Goal: Communication & Community: Answer question/provide support

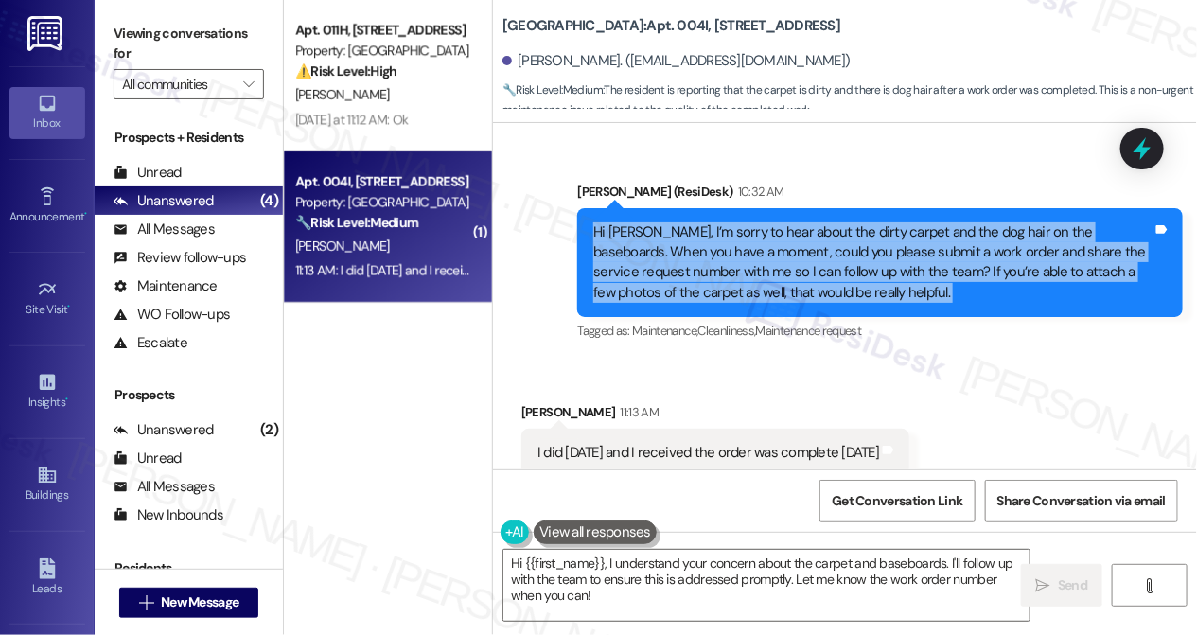
scroll to position [891, 0]
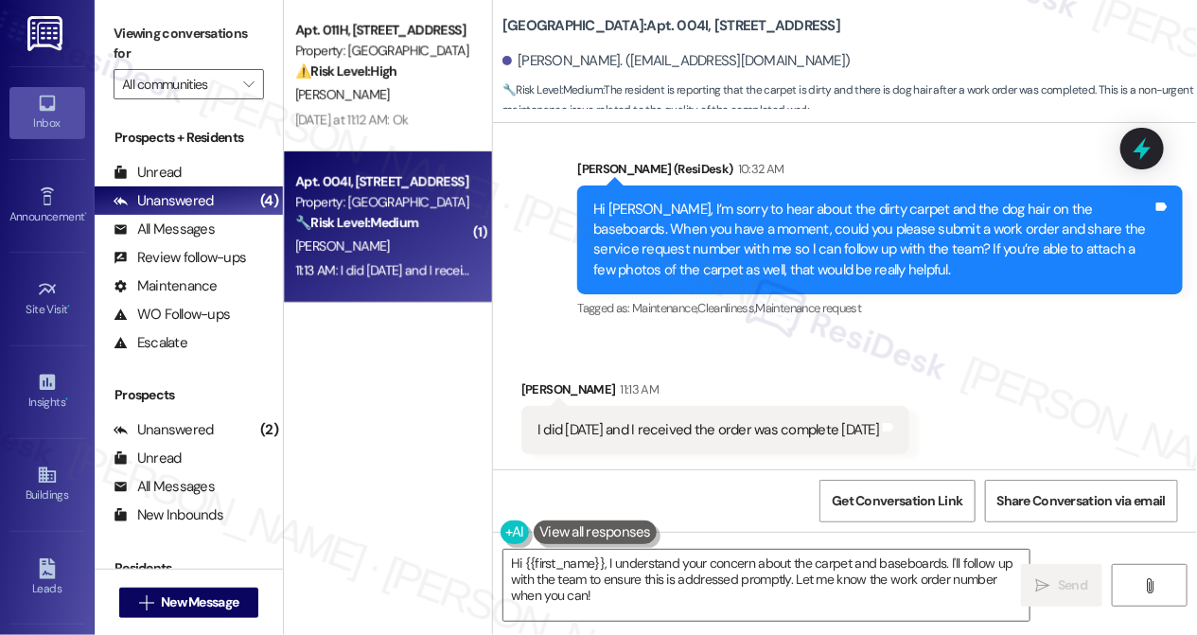
click at [645, 418] on div "I did [DATE] and I received the order was complete [DATE] Tags and notes" at bounding box center [716, 430] width 388 height 48
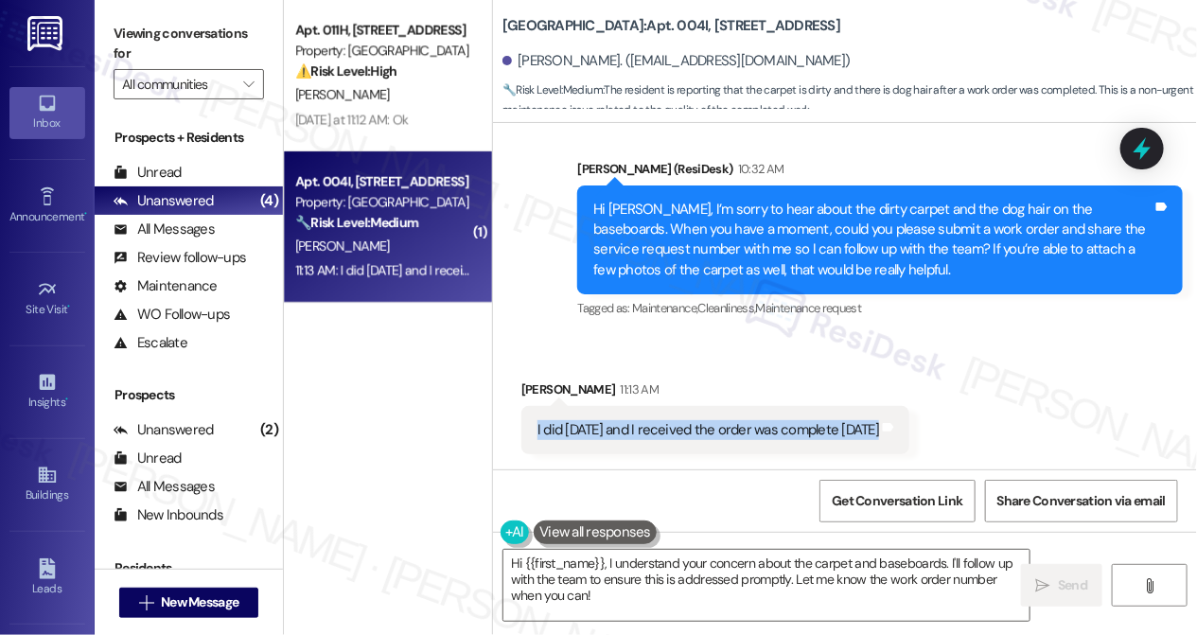
click at [645, 418] on div "I did [DATE] and I received the order was complete [DATE] Tags and notes" at bounding box center [716, 430] width 388 height 48
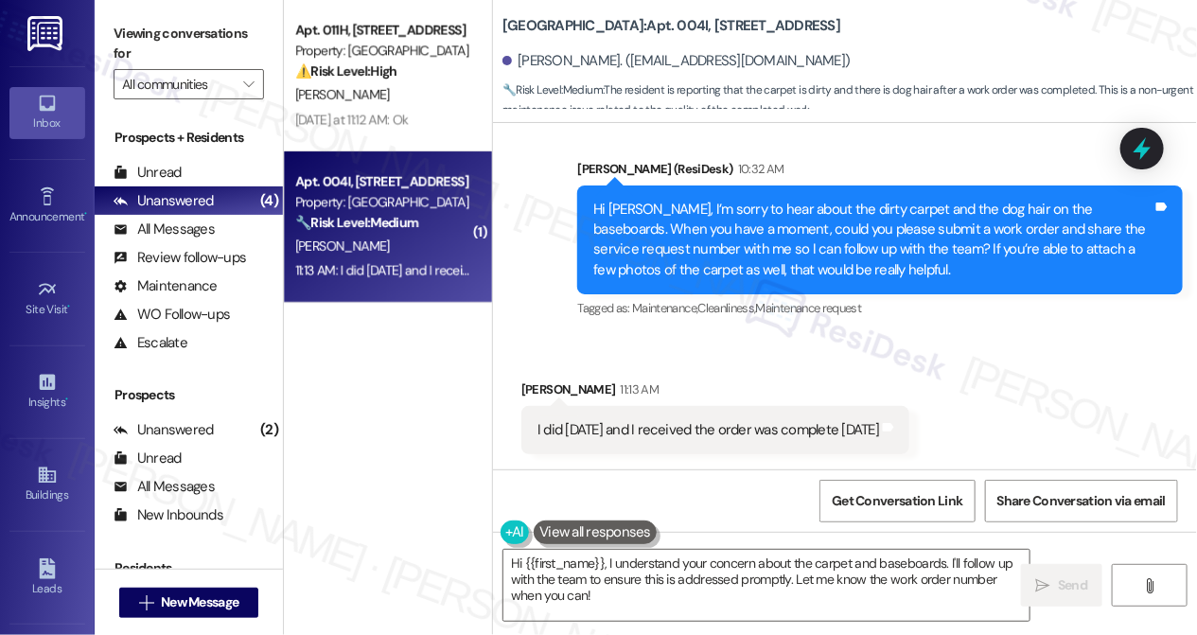
click at [781, 181] on div "[PERSON_NAME] (ResiDesk) 10:32 AM" at bounding box center [880, 172] width 606 height 27
click at [778, 204] on div "Hi [PERSON_NAME], I’m sorry to hear about the dirty carpet and the dog hair on …" at bounding box center [872, 240] width 559 height 81
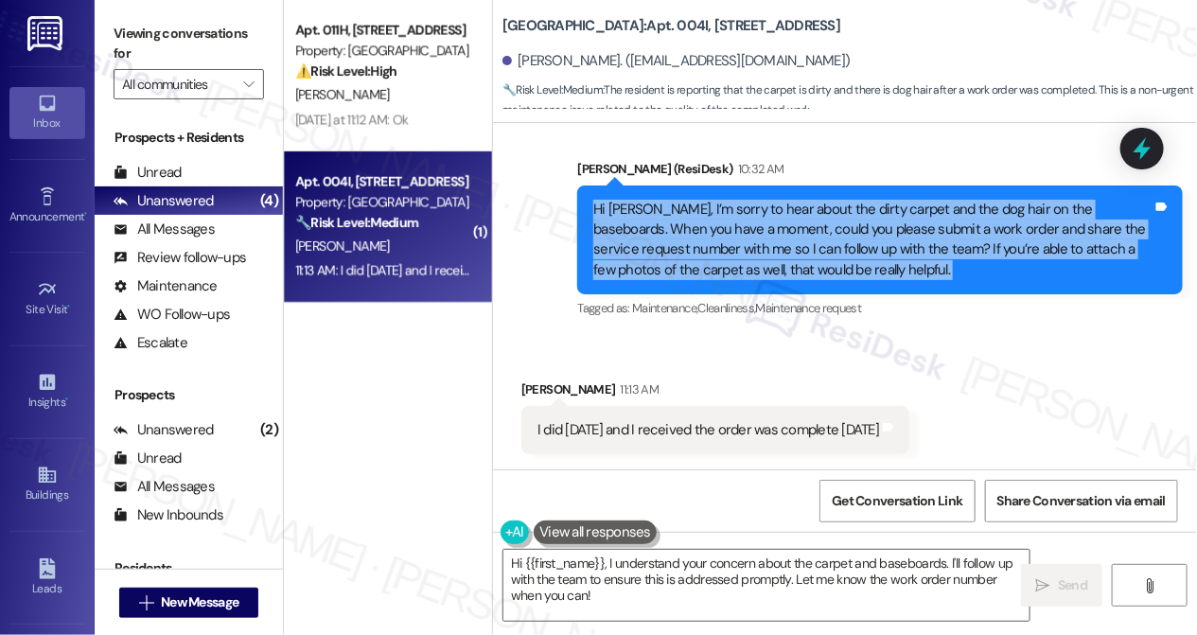
click at [778, 204] on div "Hi [PERSON_NAME], I’m sorry to hear about the dirty carpet and the dog hair on …" at bounding box center [872, 240] width 559 height 81
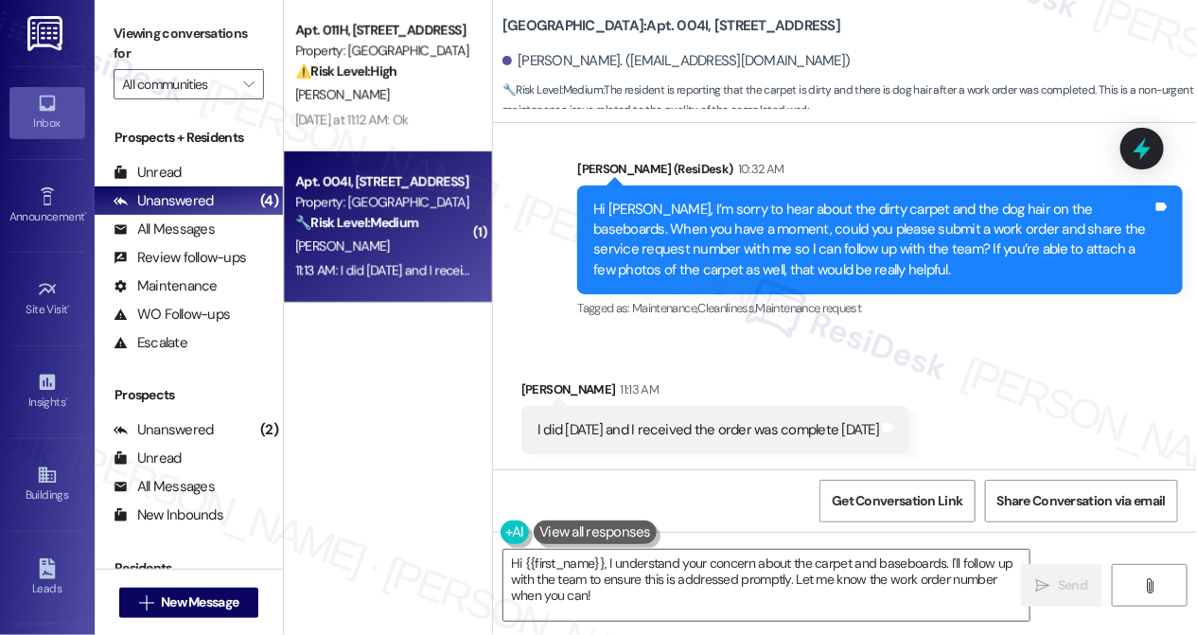
click at [703, 416] on div "I did [DATE] and I received the order was complete [DATE] Tags and notes" at bounding box center [716, 430] width 388 height 48
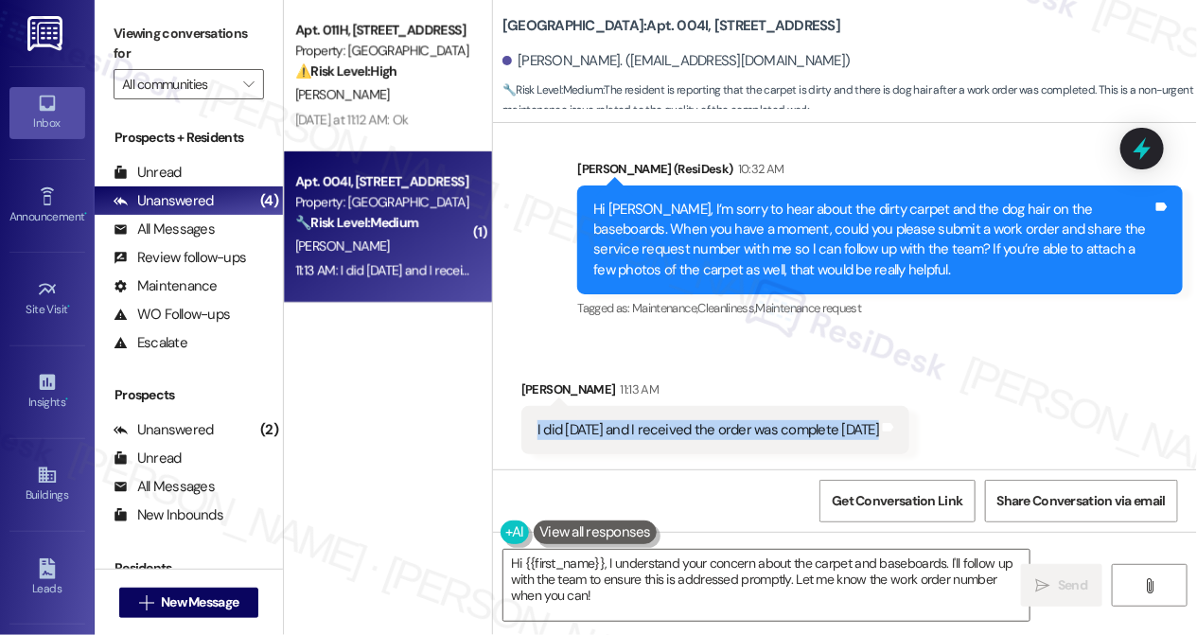
click at [703, 416] on div "I did [DATE] and I received the order was complete [DATE] Tags and notes" at bounding box center [716, 430] width 388 height 48
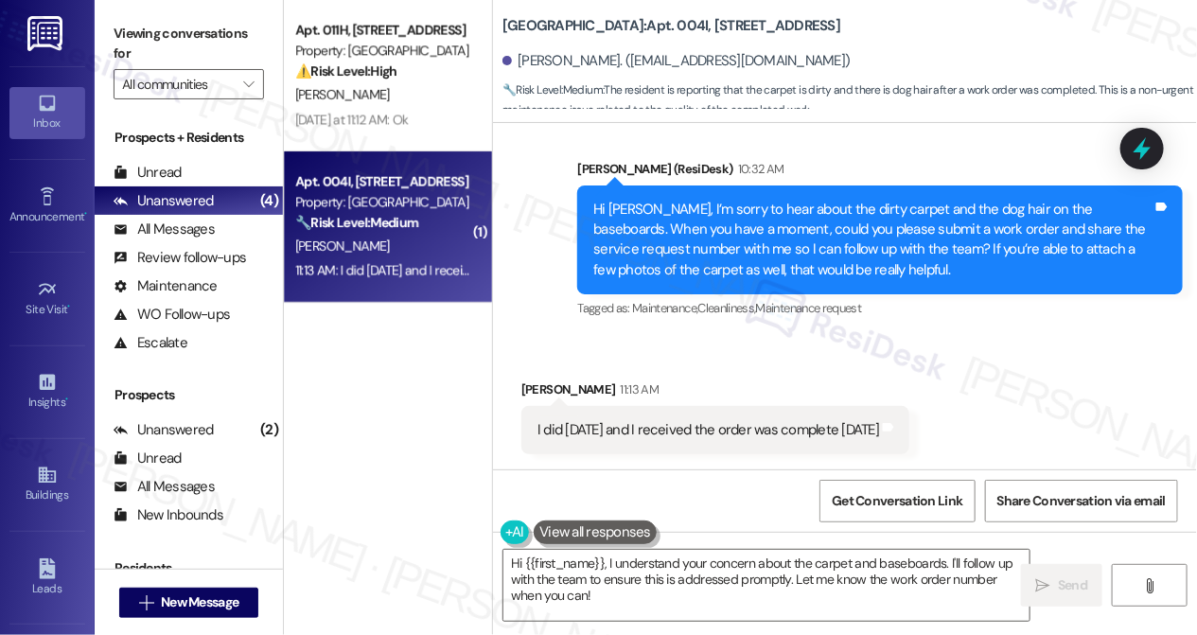
click at [797, 261] on div "Hi [PERSON_NAME], I’m sorry to hear about the dirty carpet and the dog hair on …" at bounding box center [872, 240] width 559 height 81
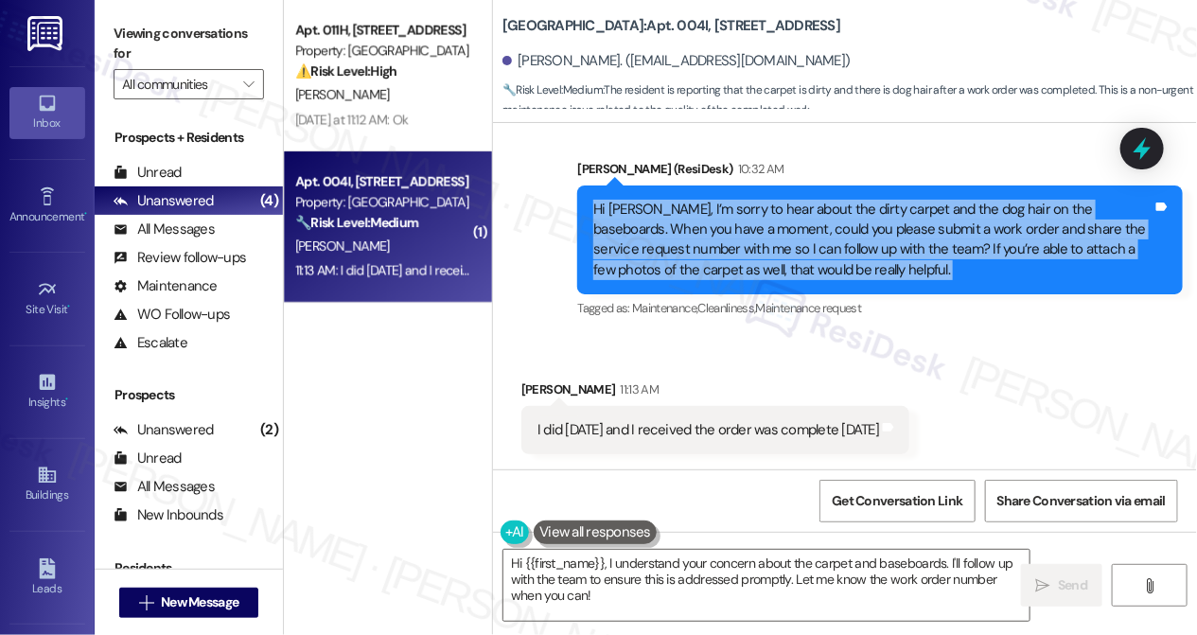
click at [797, 261] on div "Hi [PERSON_NAME], I’m sorry to hear about the dirty carpet and the dog hair on …" at bounding box center [872, 240] width 559 height 81
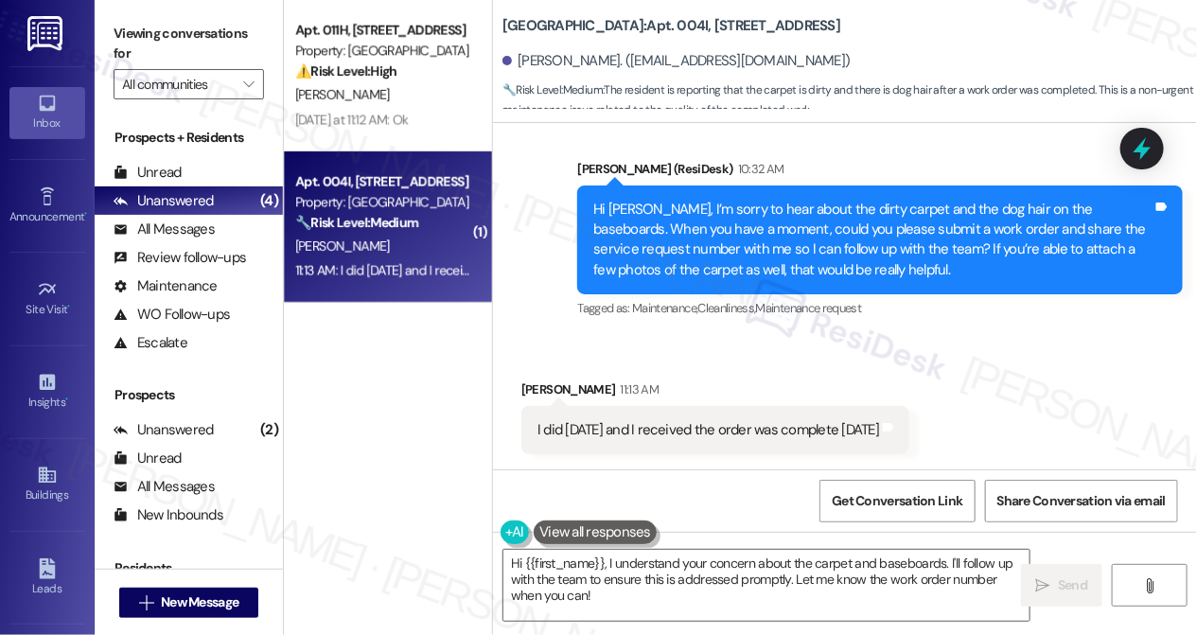
click at [729, 434] on div "I did [DATE] and I received the order was complete [DATE]" at bounding box center [709, 430] width 342 height 20
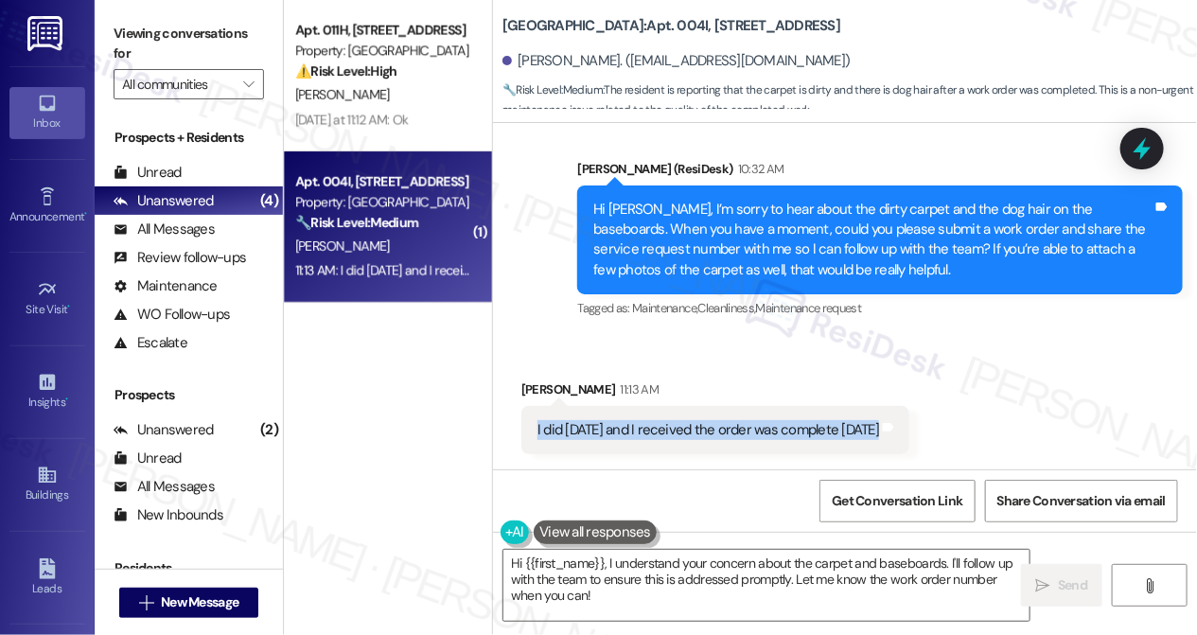
click at [729, 434] on div "I did [DATE] and I received the order was complete [DATE]" at bounding box center [709, 430] width 342 height 20
click at [653, 597] on textarea "Hi {{first_name}}, I understand your concern about the carpet and baseboards. I…" at bounding box center [767, 585] width 526 height 71
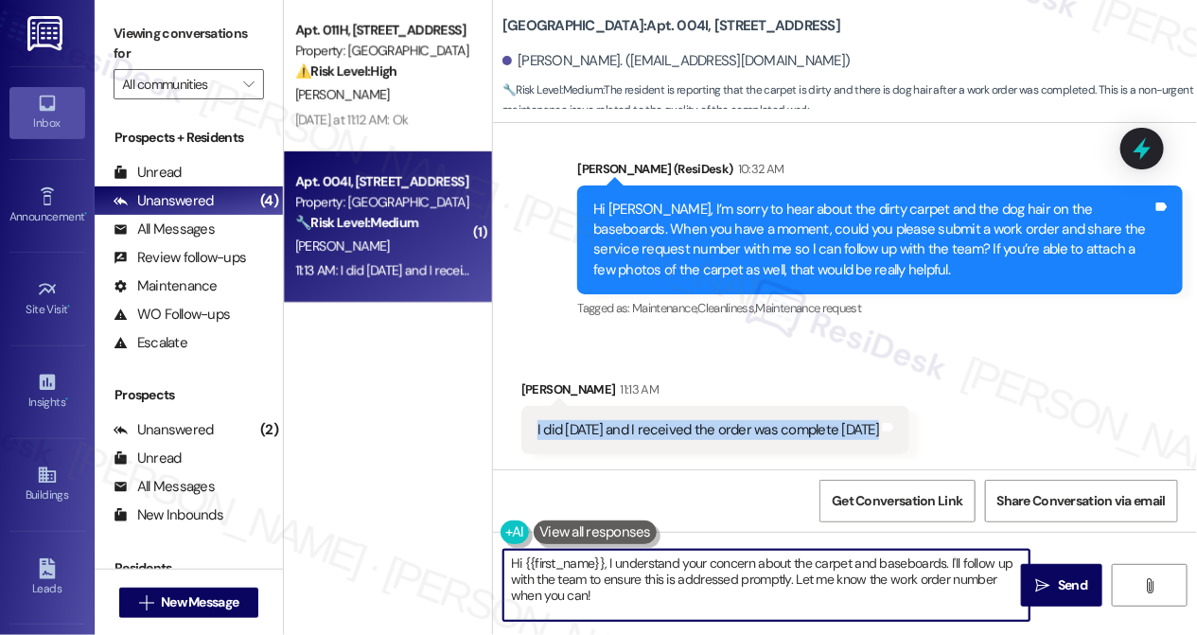
click at [653, 597] on textarea "Hi {{first_name}}, I understand your concern about the carpet and baseboards. I…" at bounding box center [767, 585] width 526 height 71
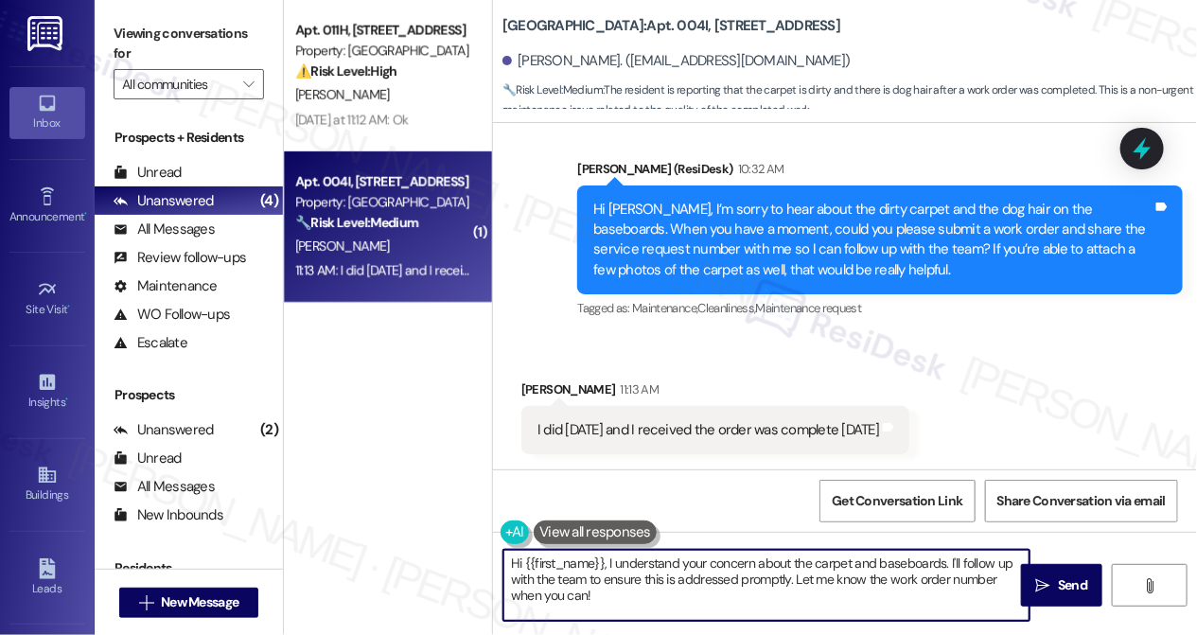
click at [653, 597] on textarea "Hi {{first_name}}, I understand your concern about the carpet and baseboards. I…" at bounding box center [767, 585] width 526 height 71
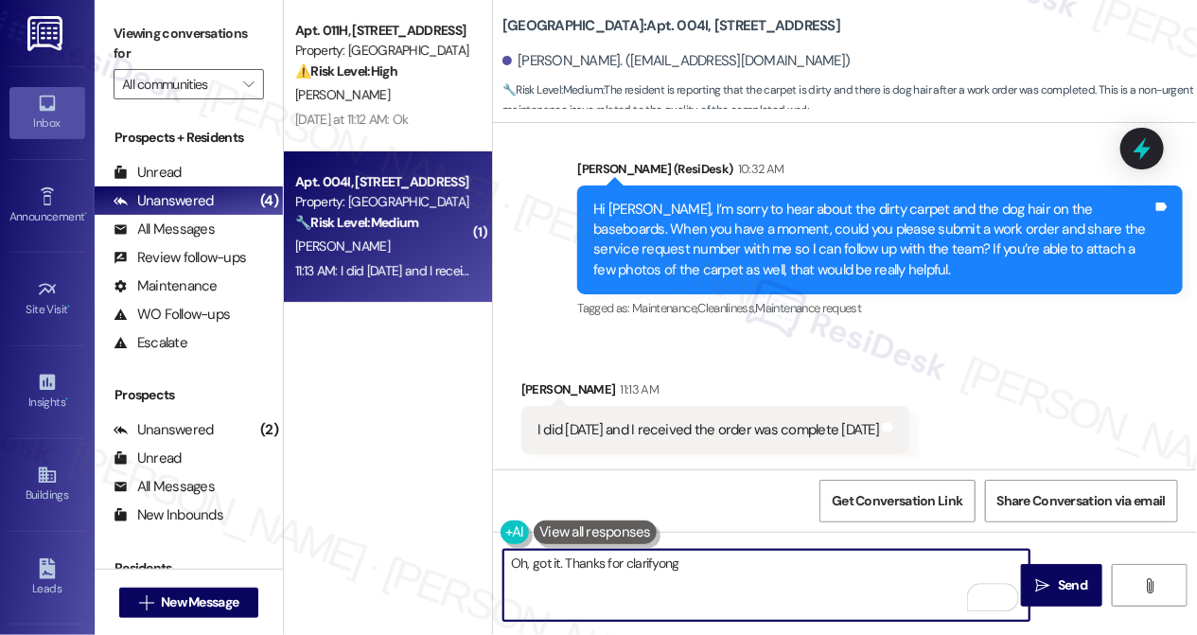
click at [789, 415] on div "I did [DATE] and I received the order was complete [DATE] Tags and notes" at bounding box center [716, 430] width 388 height 48
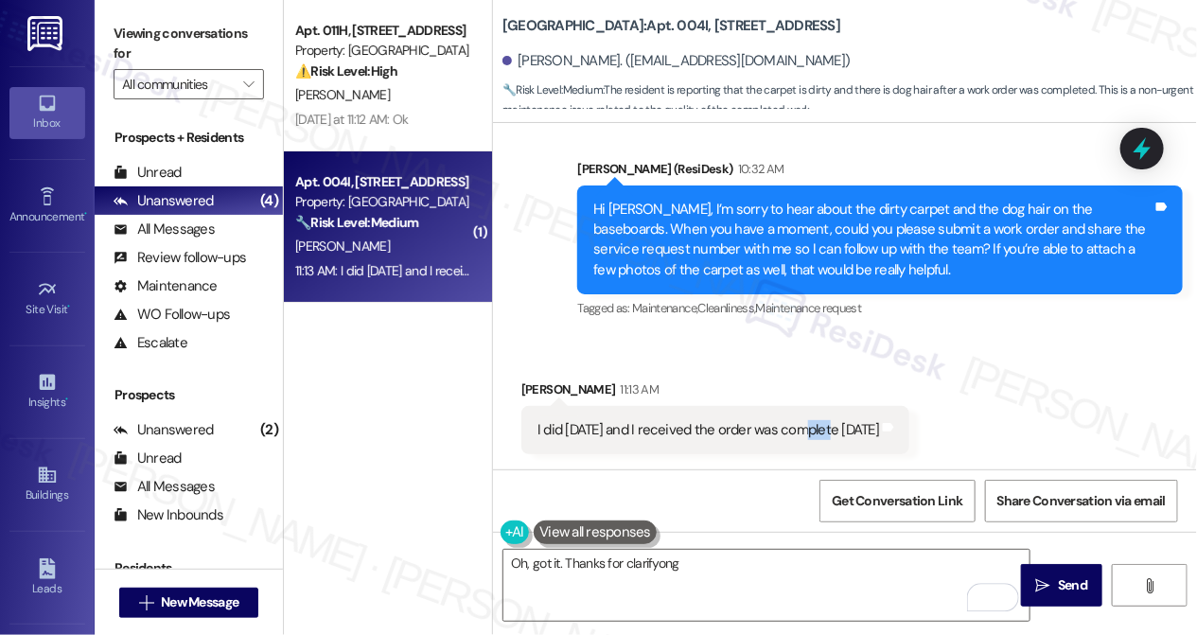
click at [789, 415] on div "I did [DATE] and I received the order was complete [DATE] Tags and notes" at bounding box center [716, 430] width 388 height 48
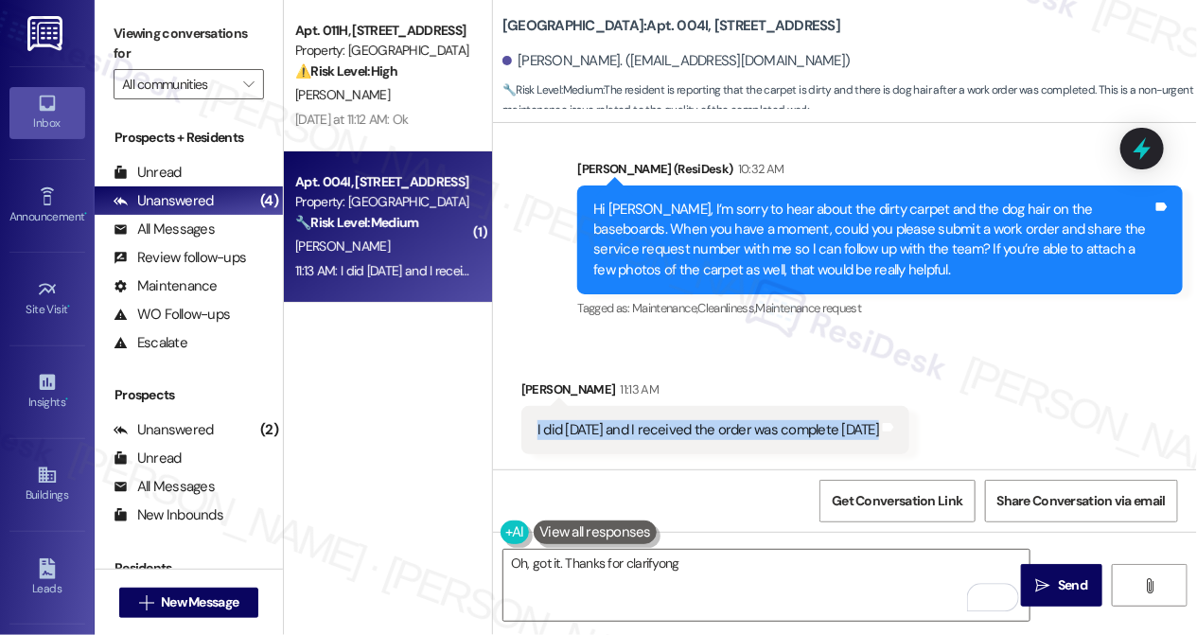
click at [789, 415] on div "I did [DATE] and I received the order was complete [DATE] Tags and notes" at bounding box center [716, 430] width 388 height 48
copy div "I did [DATE] and I received the order was complete [DATE] Tags and notes"
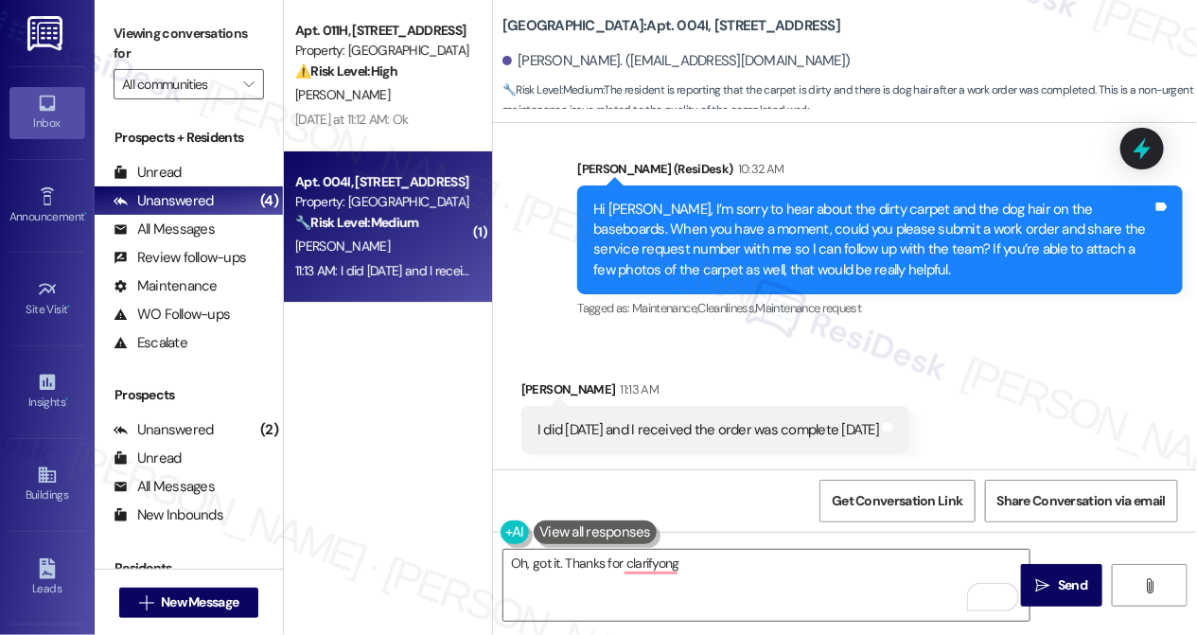
drag, startPoint x: 133, startPoint y: 28, endPoint x: 179, endPoint y: 37, distance: 46.2
click at [133, 28] on label "Viewing conversations for" at bounding box center [189, 44] width 150 height 50
click at [174, 55] on label "Viewing conversations for" at bounding box center [189, 44] width 150 height 50
click at [699, 558] on textarea "Oh, got it. Thanks for clarifyong" at bounding box center [767, 585] width 526 height 71
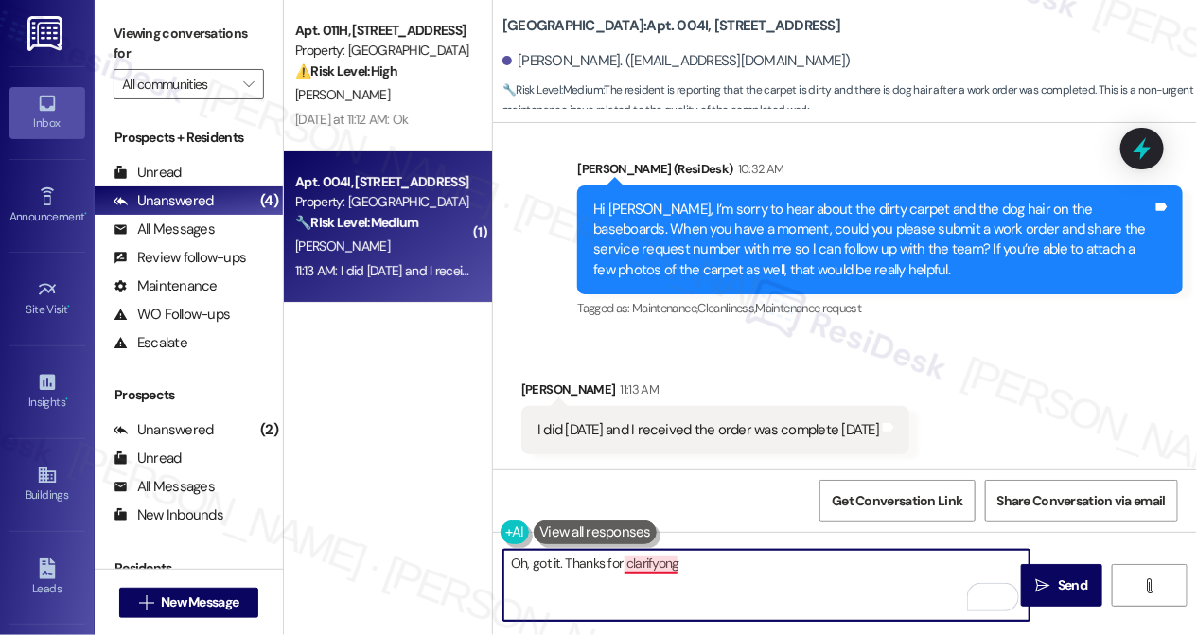
click at [661, 561] on textarea "Oh, got it. Thanks for clarifyong" at bounding box center [767, 585] width 526 height 71
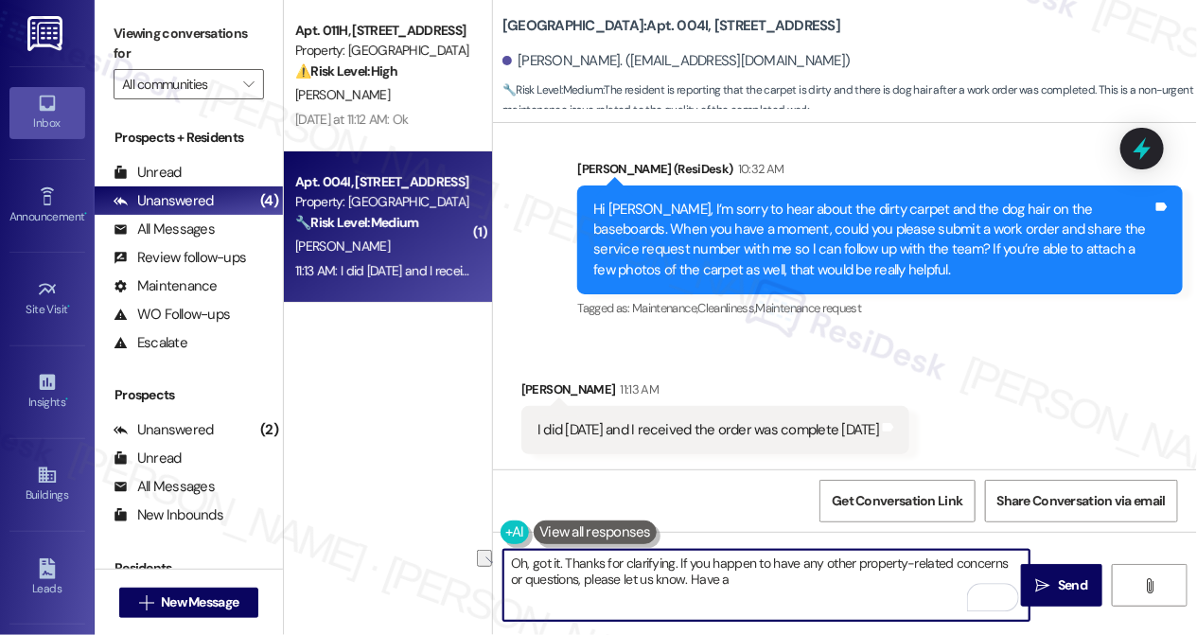
drag, startPoint x: 744, startPoint y: 583, endPoint x: 677, endPoint y: 583, distance: 67.2
click at [677, 583] on textarea "Oh, got it. Thanks for clarifying. If you happen to have any other property-rel…" at bounding box center [767, 585] width 526 height 71
click at [673, 562] on textarea "Oh, got it. Thanks for clarifying. If you happen to have any other property-rel…" at bounding box center [767, 585] width 526 height 71
click at [717, 574] on textarea "Oh, got it. Thanks for clarifying. If you happen to have any other property-rel…" at bounding box center [767, 585] width 526 height 71
click at [561, 557] on textarea "Oh, got it. Thanks for clarifying. If you happen to have any other property-rel…" at bounding box center [767, 585] width 526 height 71
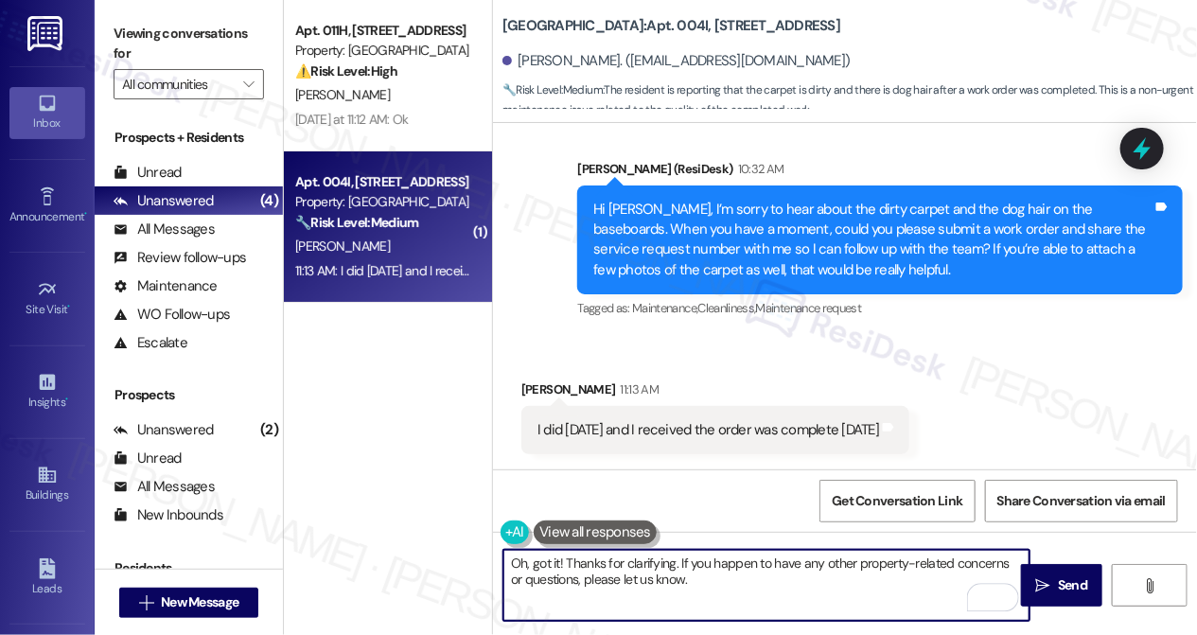
click at [729, 574] on textarea "Oh, got it! Thanks for clarifying. If you happen to have any other property-rel…" at bounding box center [767, 585] width 526 height 71
type textarea "Oh, got it! Thanks for clarifying. If you happen to have any other property-rel…"
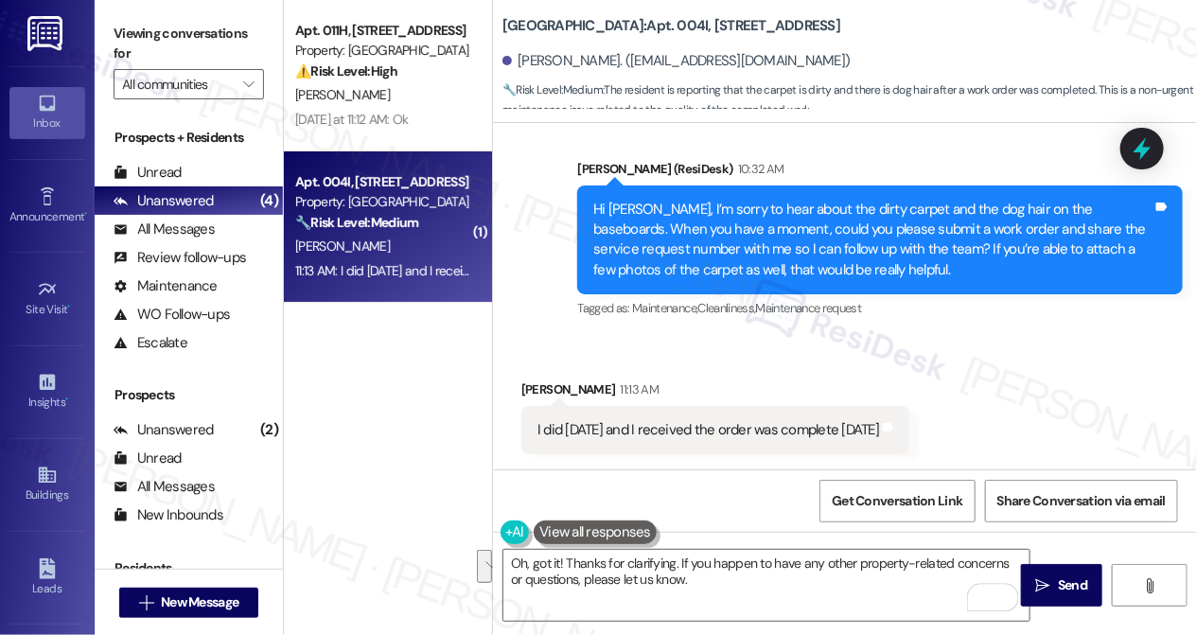
click at [717, 444] on div "I did [DATE] and I received the order was complete [DATE] Tags and notes" at bounding box center [716, 430] width 388 height 48
click at [810, 211] on div "Hi [PERSON_NAME], I’m sorry to hear about the dirty carpet and the dog hair on …" at bounding box center [872, 240] width 559 height 81
click at [144, 38] on label "Viewing conversations for" at bounding box center [189, 44] width 150 height 50
click at [1026, 577] on button " Send" at bounding box center [1061, 585] width 81 height 43
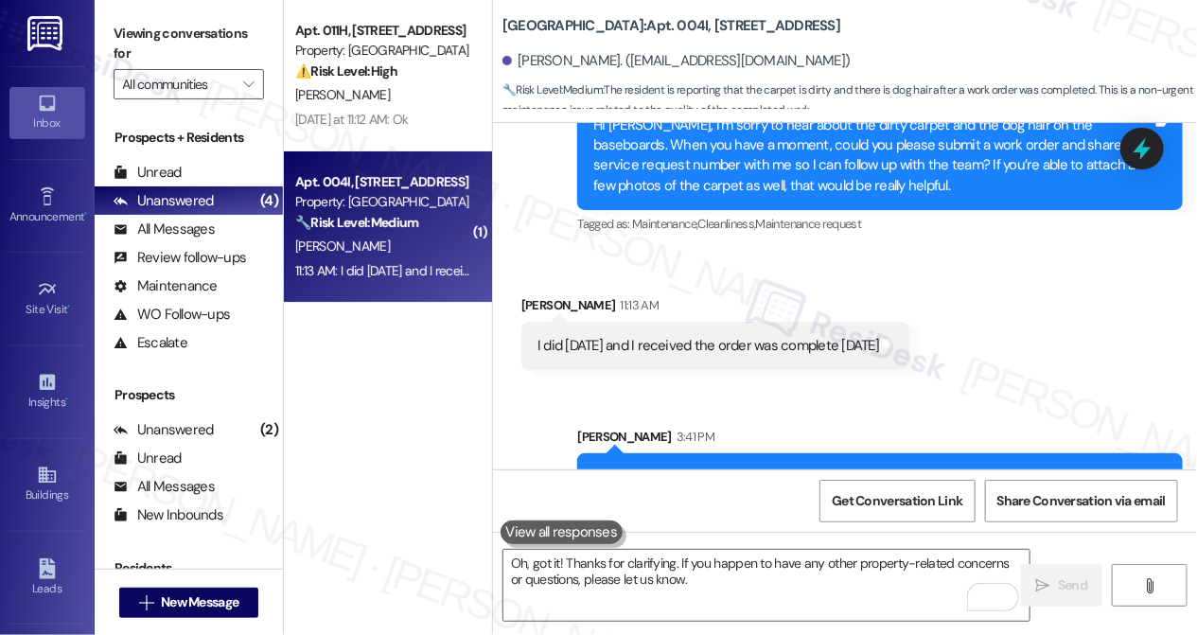
scroll to position [1042, 0]
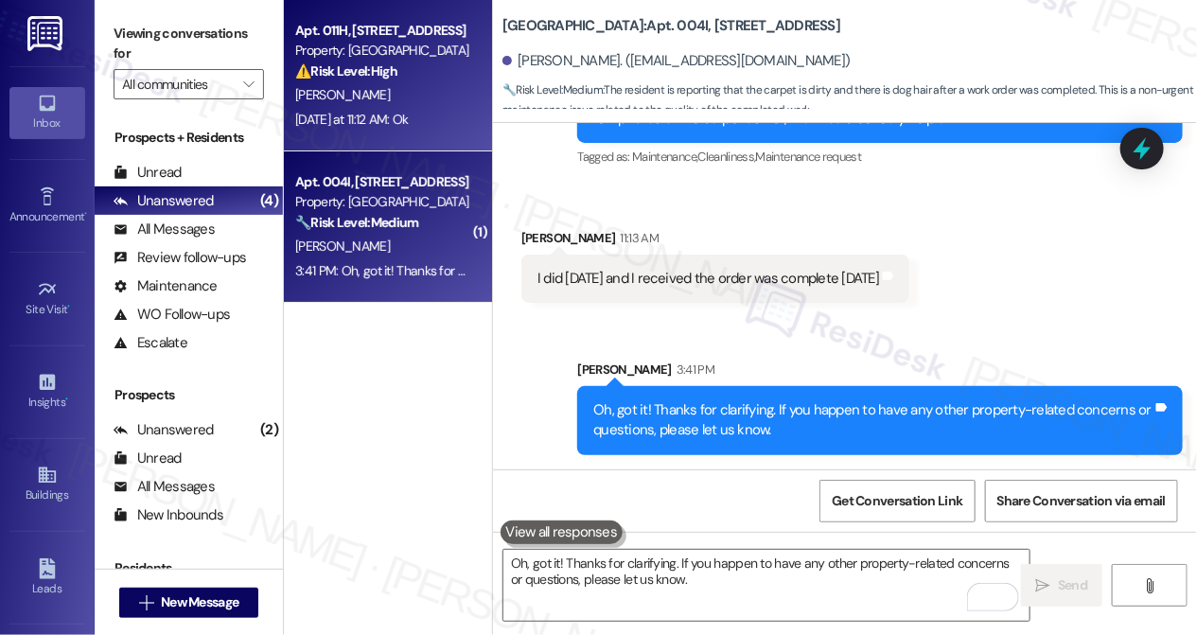
click at [390, 105] on div "[PERSON_NAME]" at bounding box center [382, 95] width 179 height 24
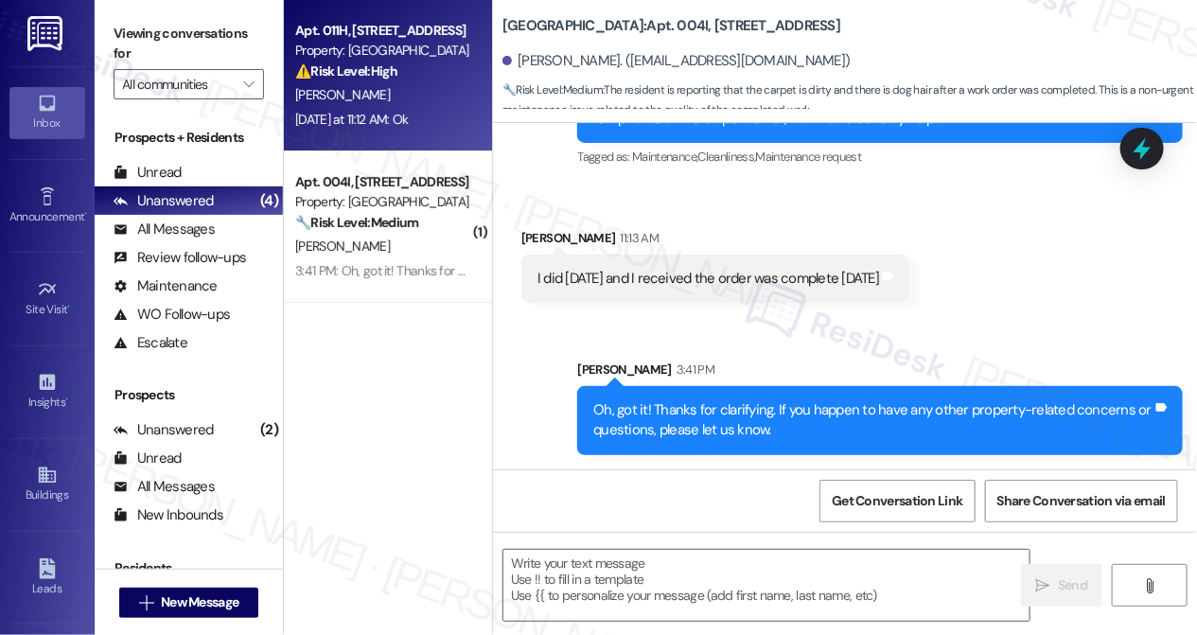
type textarea "Fetching suggested responses. Please feel free to read through the conversation…"
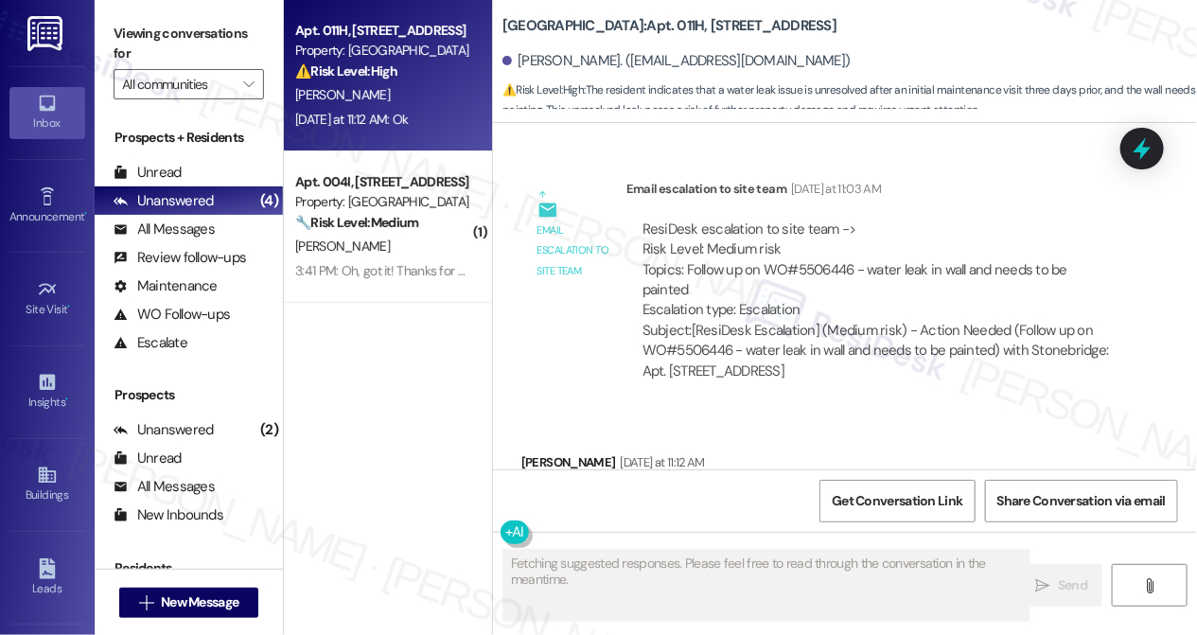
scroll to position [8218, 0]
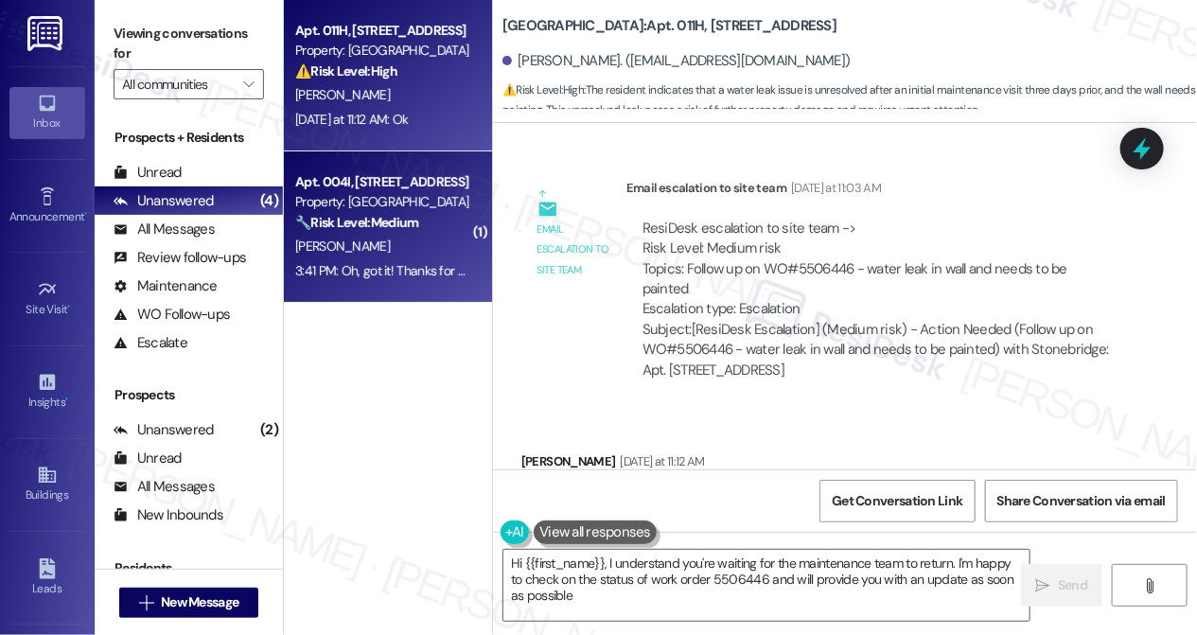
type textarea "Hi {{first_name}}, I understand you're waiting for the maintenance team to retu…"
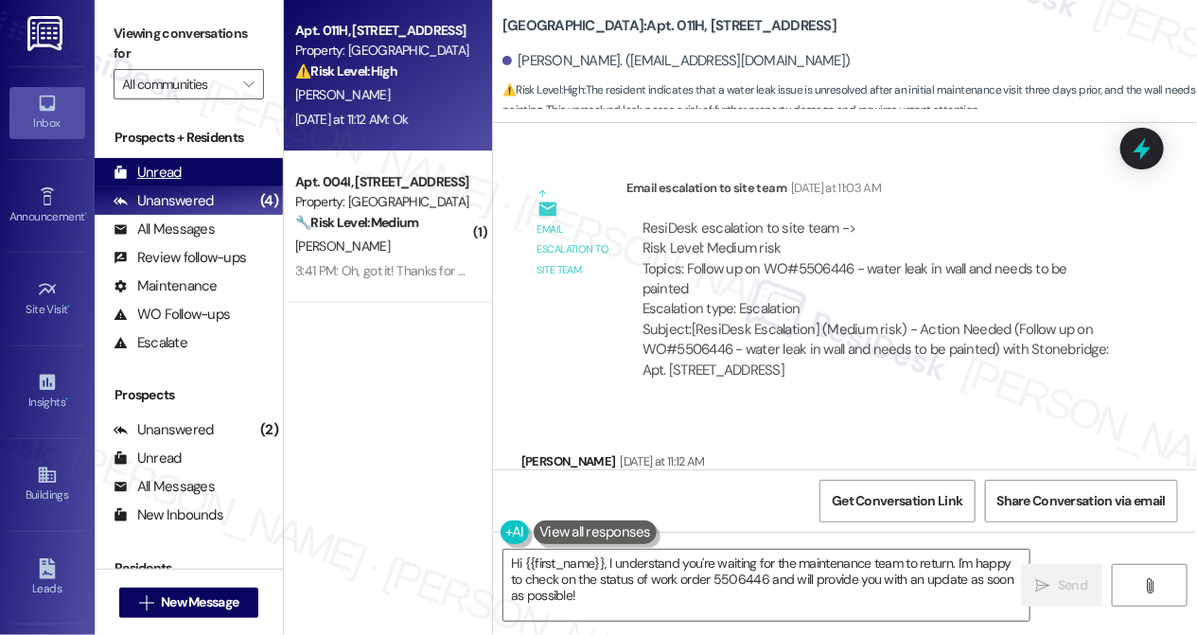
click at [191, 170] on div "Unread (0)" at bounding box center [189, 172] width 188 height 28
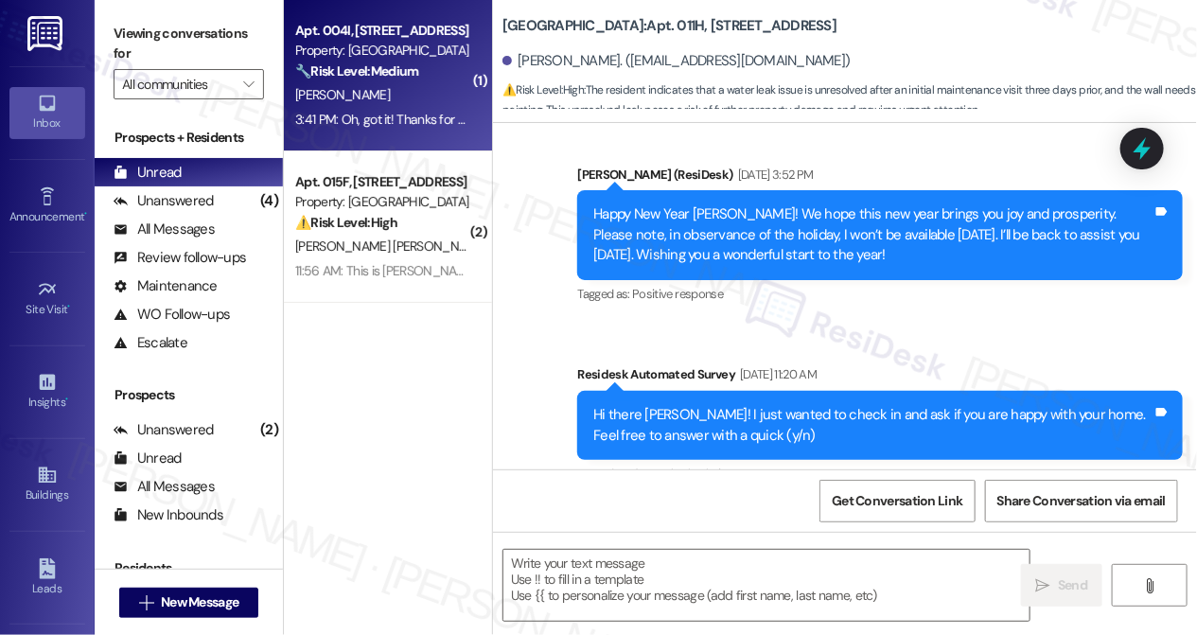
type textarea "Fetching suggested responses. Please feel free to read through the conversation…"
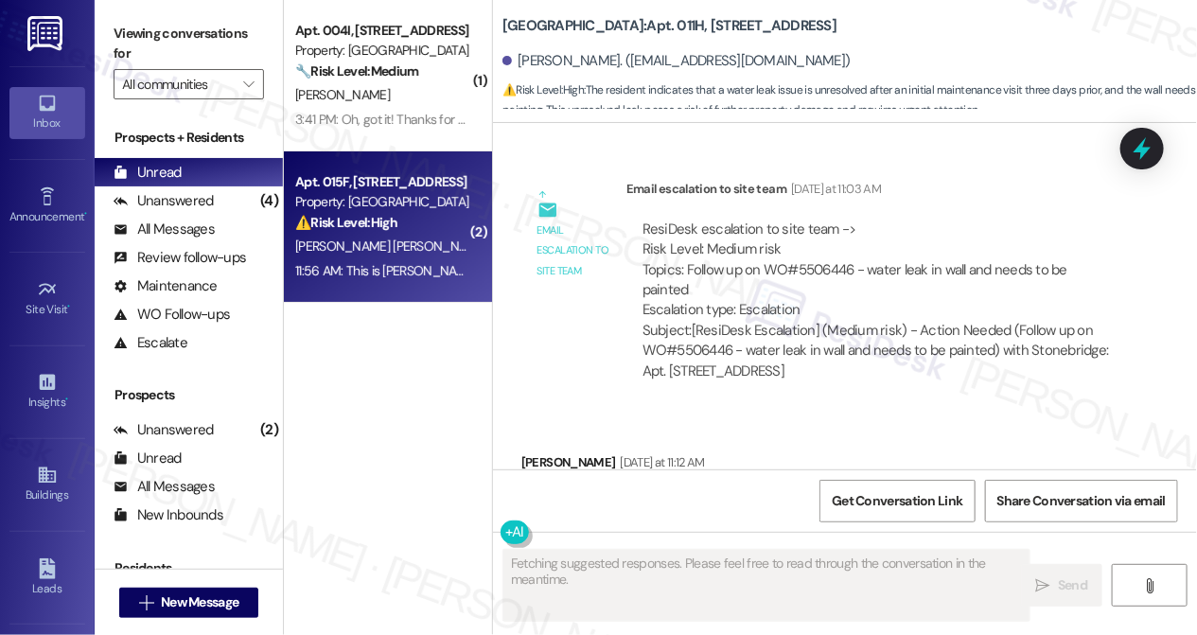
click at [409, 232] on div "⚠️ Risk Level: High The resident reports a maintenance issue that is 'very bad'…" at bounding box center [382, 223] width 175 height 20
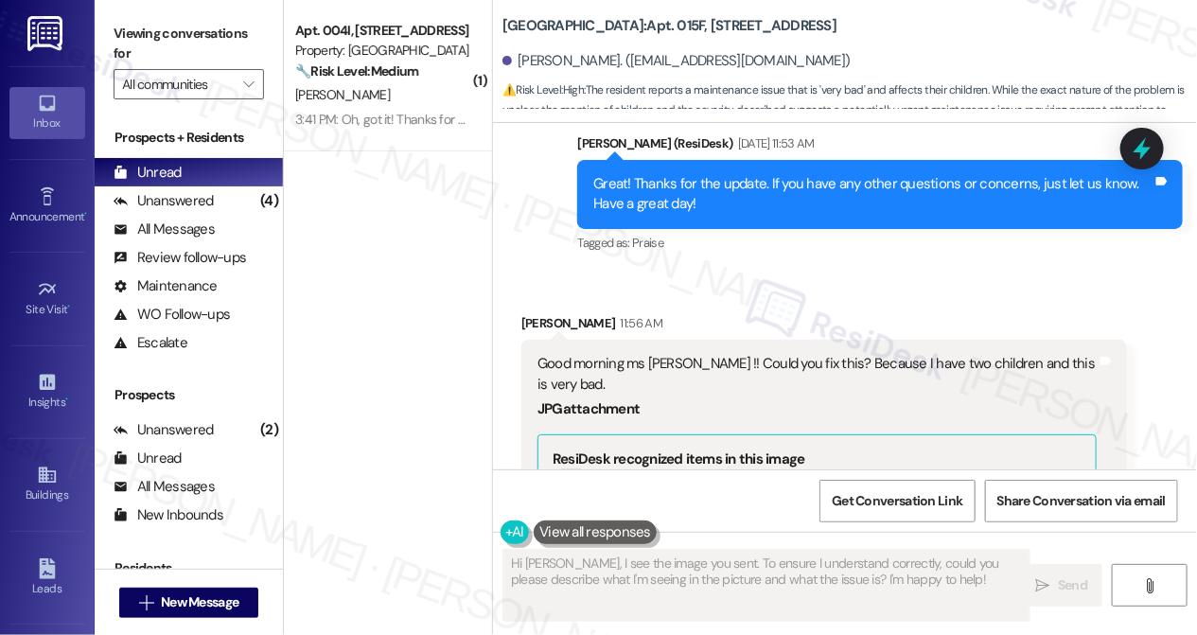
scroll to position [2054, 0]
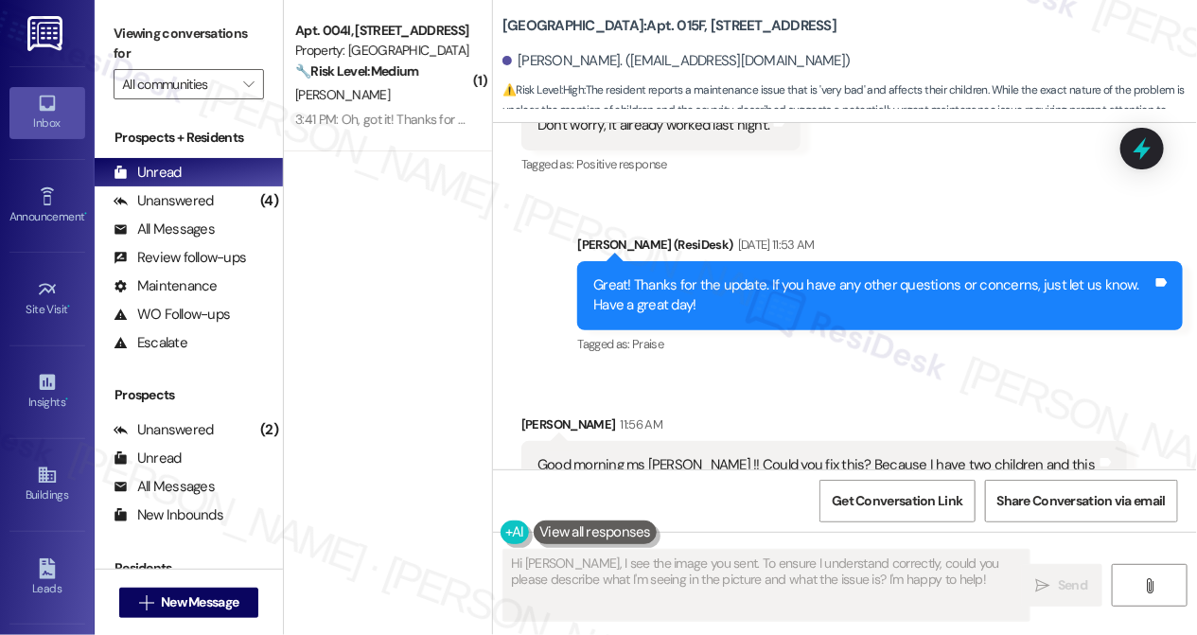
click at [668, 455] on div "Good morning ms [PERSON_NAME] !! Could you fix this? Because I have two childre…" at bounding box center [817, 475] width 559 height 41
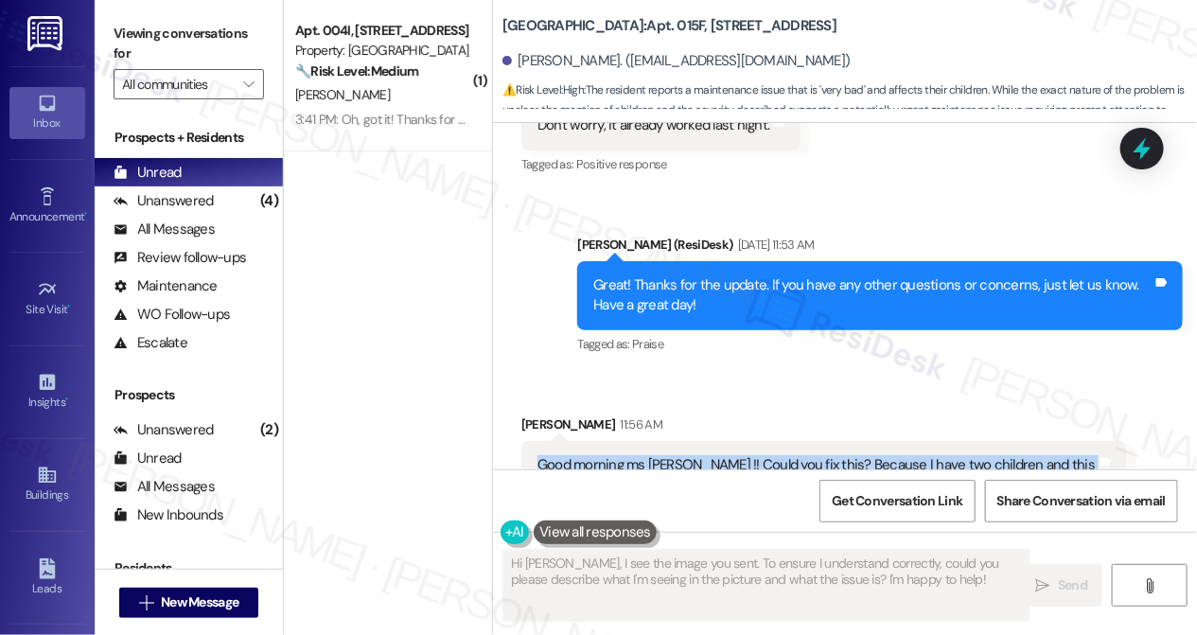
click at [668, 455] on div "Good morning ms [PERSON_NAME] !! Could you fix this? Because I have two childre…" at bounding box center [817, 475] width 559 height 41
click at [785, 455] on div "Good morning ms [PERSON_NAME] !! Could you fix this? Because I have two childre…" at bounding box center [817, 475] width 559 height 41
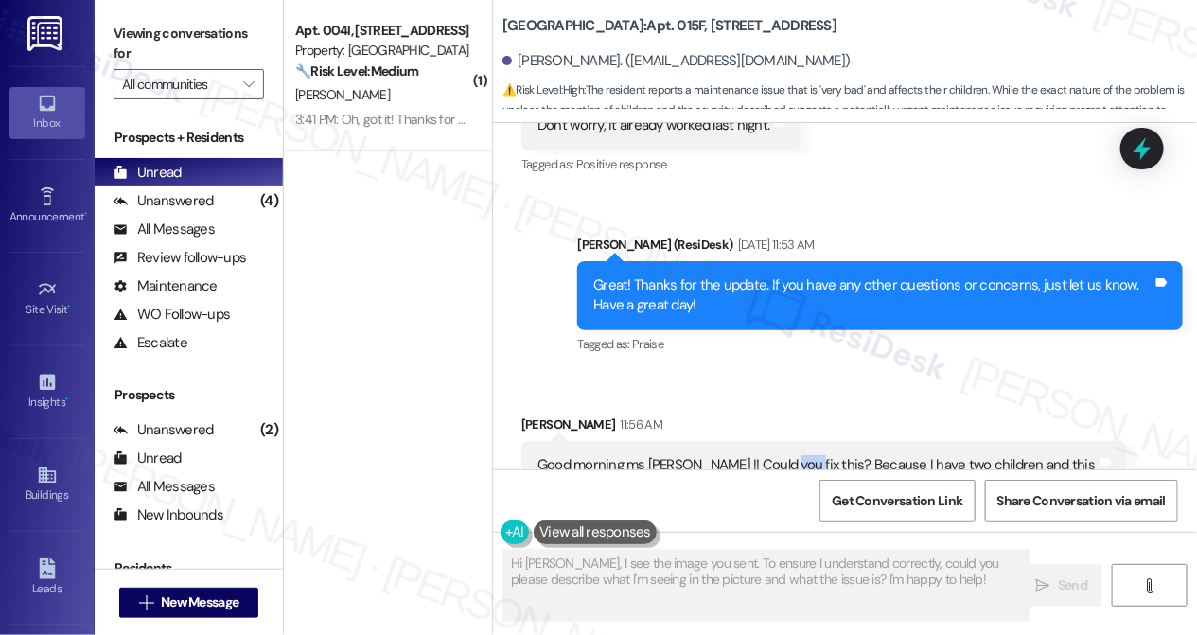
click at [785, 455] on div "Good morning ms [PERSON_NAME] !! Could you fix this? Because I have two childre…" at bounding box center [817, 475] width 559 height 41
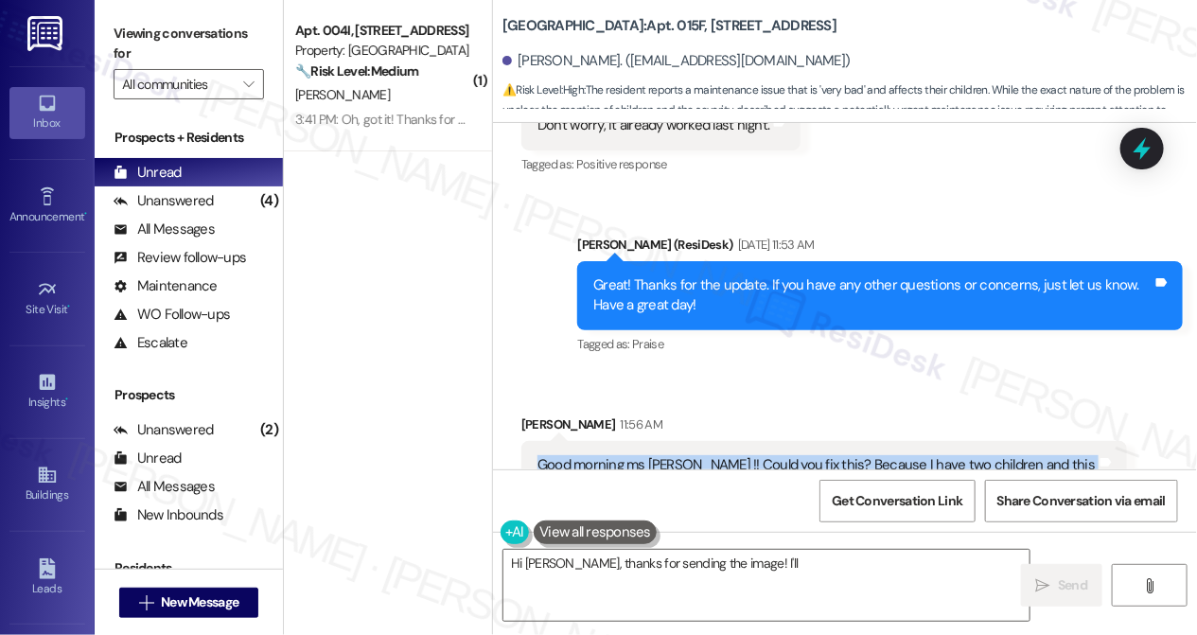
click at [785, 455] on div "Good morning ms [PERSON_NAME] !! Could you fix this? Because I have two childre…" at bounding box center [817, 475] width 559 height 41
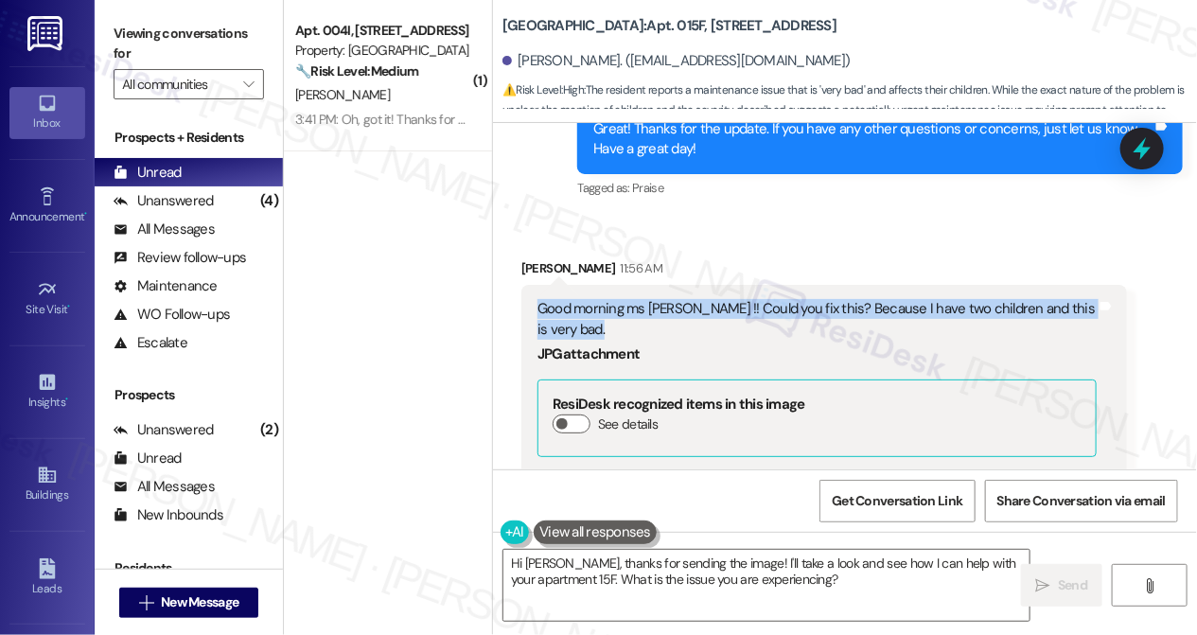
scroll to position [2312, 0]
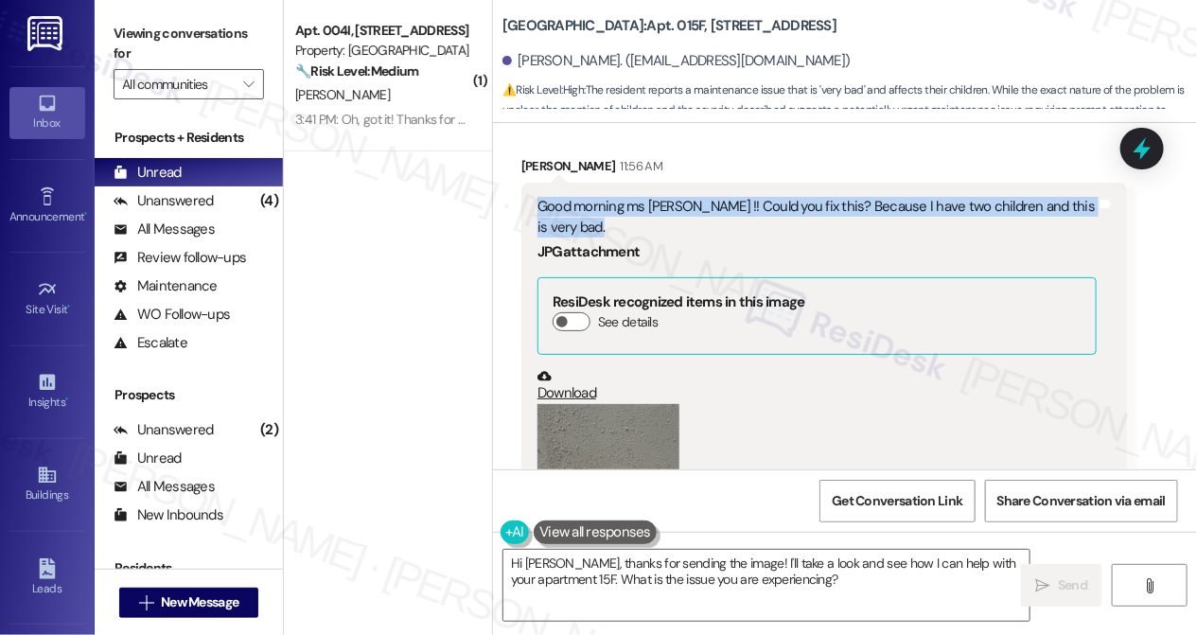
click at [646, 404] on button "Zoom image" at bounding box center [609, 498] width 142 height 189
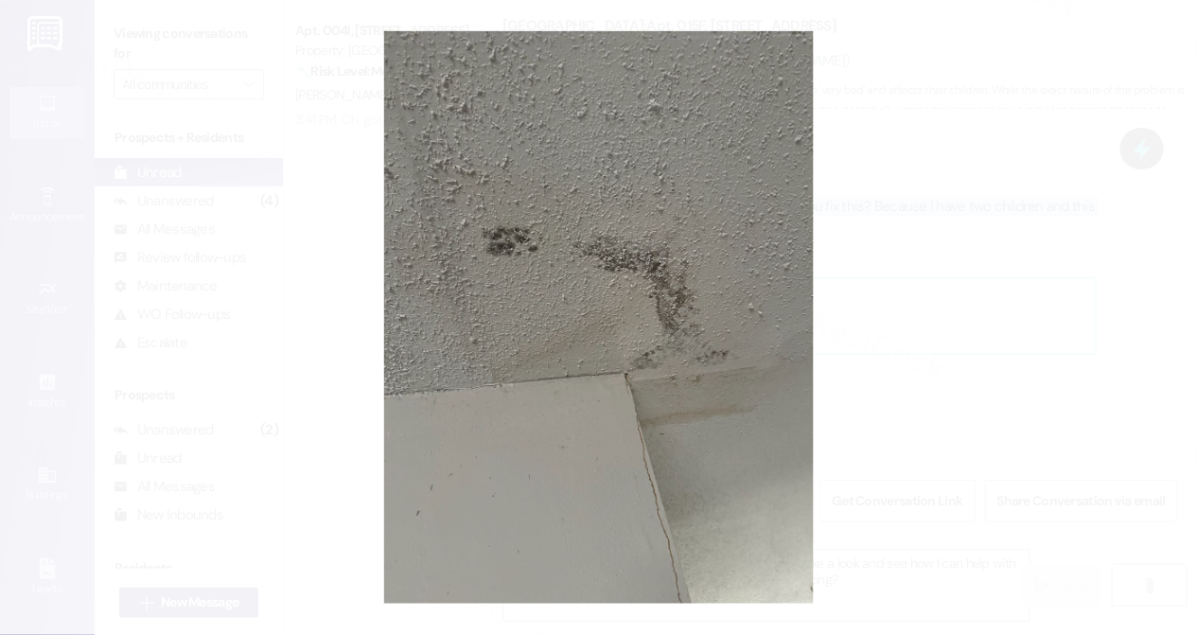
click at [941, 366] on button "Unzoom image" at bounding box center [598, 317] width 1197 height 635
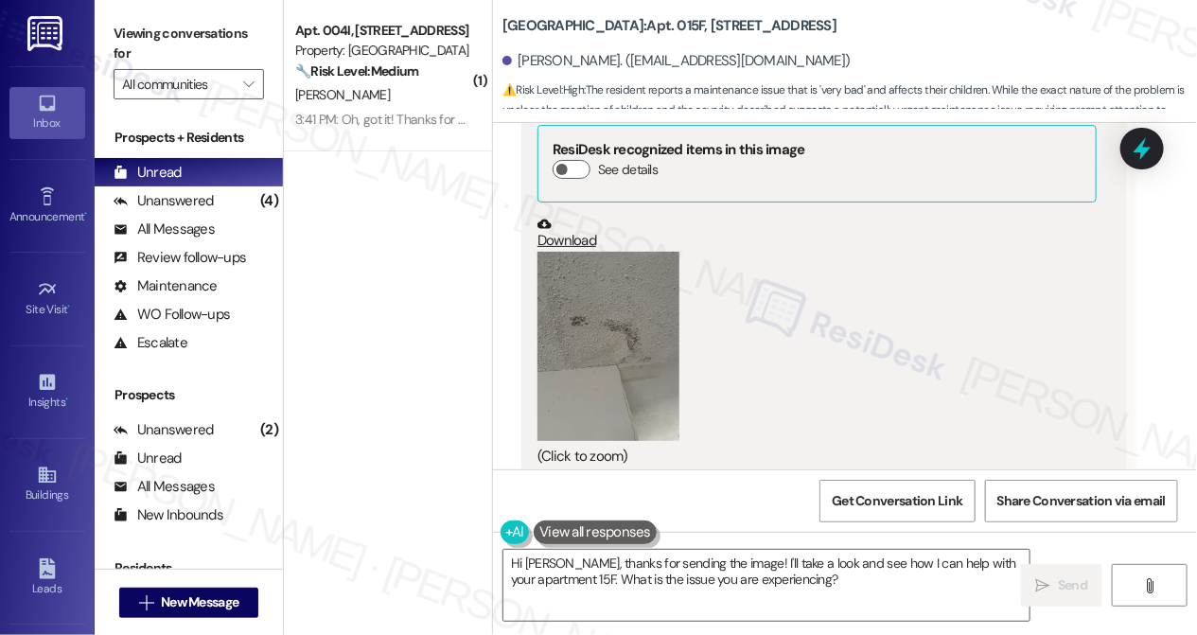
scroll to position [2571, 0]
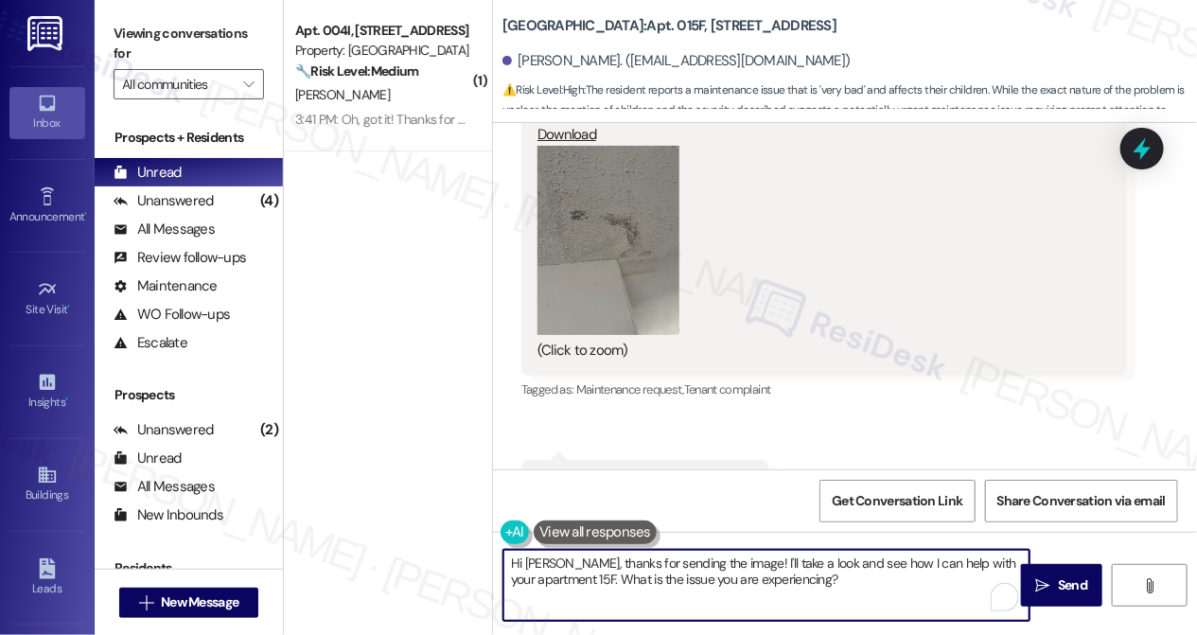
click at [704, 562] on textarea "Hi [PERSON_NAME], thanks for sending the image! I'll take a look and see how I …" at bounding box center [767, 585] width 526 height 71
drag, startPoint x: 871, startPoint y: 597, endPoint x: 738, endPoint y: 555, distance: 139.2
click at [738, 555] on textarea "Hi [PERSON_NAME], thanks for sending the photo! I'll take a look and see how I …" at bounding box center [767, 585] width 526 height 71
click at [648, 579] on textarea "Hi [PERSON_NAME], thanks for sending the photo! Have you submitted a work order…" at bounding box center [767, 585] width 526 height 71
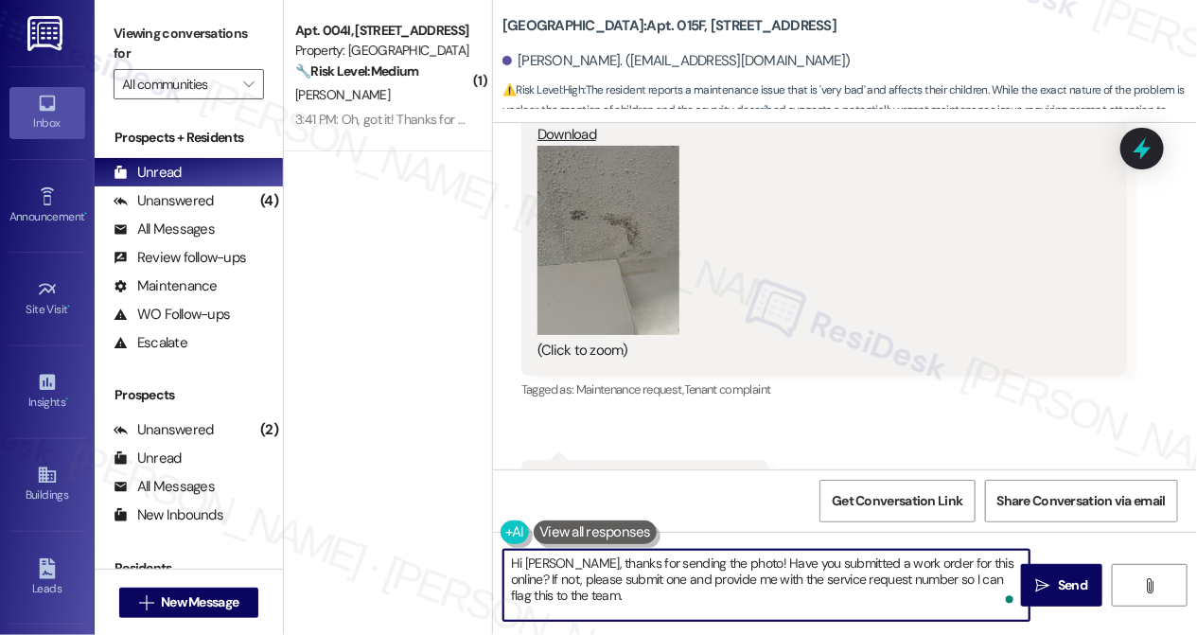
click at [648, 579] on textarea "Hi [PERSON_NAME], thanks for sending the photo! Have you submitted a work order…" at bounding box center [767, 585] width 526 height 71
click at [738, 608] on textarea "Hi [PERSON_NAME], thanks for sending the photo! Have you submitted a work order…" at bounding box center [767, 585] width 526 height 71
click at [979, 559] on textarea "Hi [PERSON_NAME], thanks for sending the photo! Have you submitted a work order…" at bounding box center [767, 585] width 526 height 71
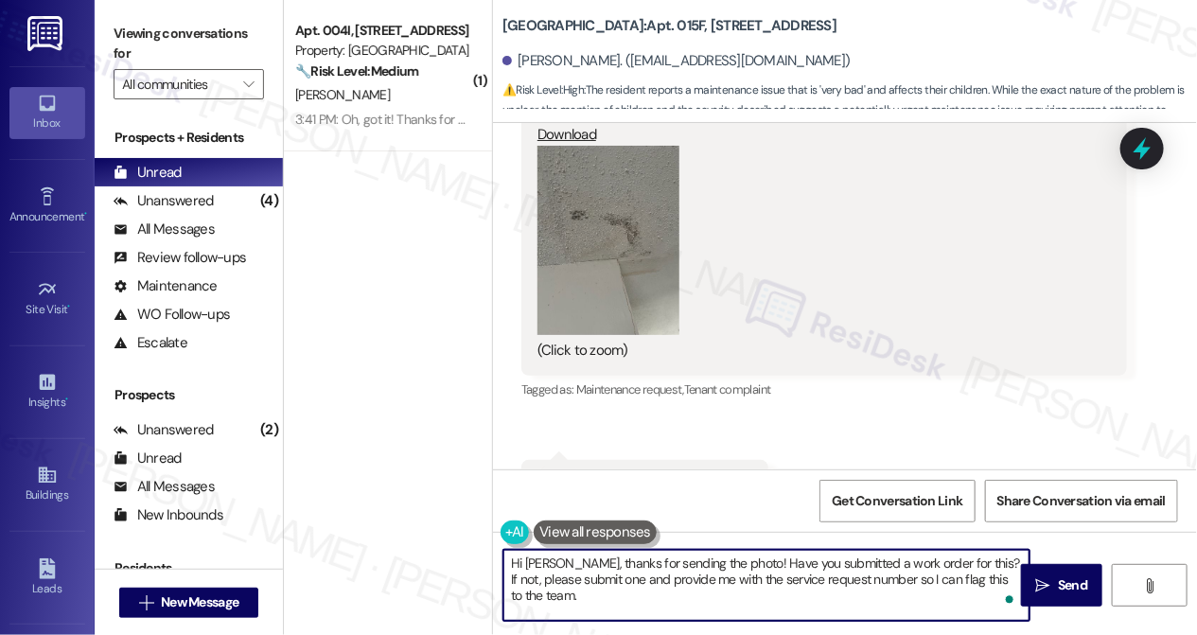
click at [741, 555] on textarea "Hi [PERSON_NAME], thanks for sending the photo! Have you submitted a work order…" at bounding box center [767, 585] width 526 height 71
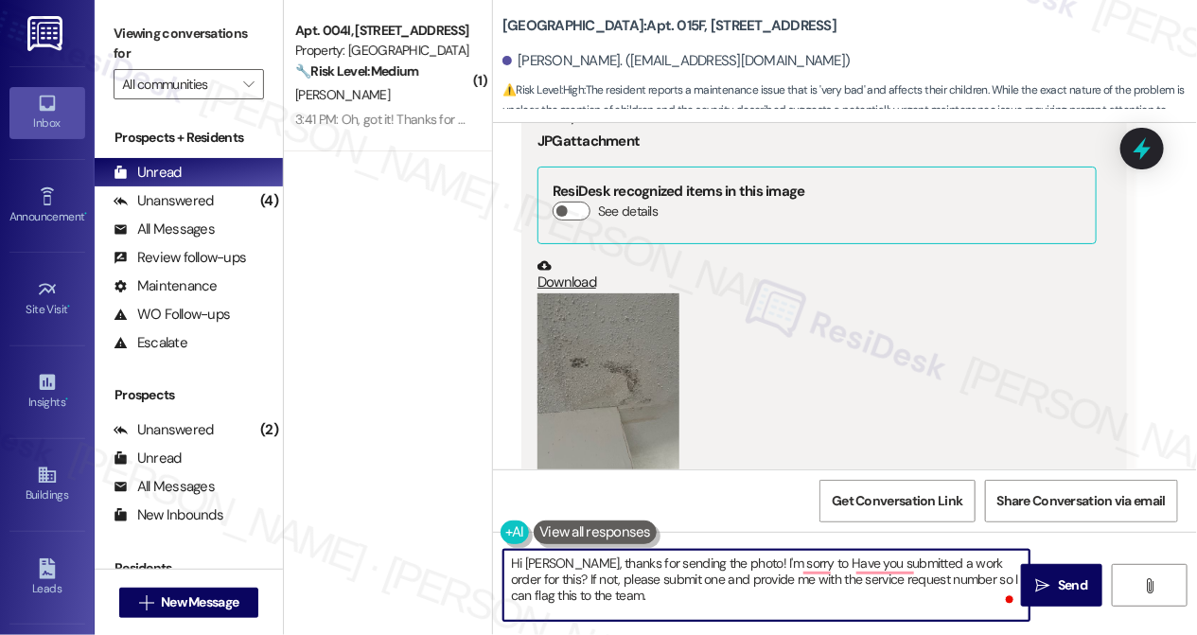
scroll to position [2399, 0]
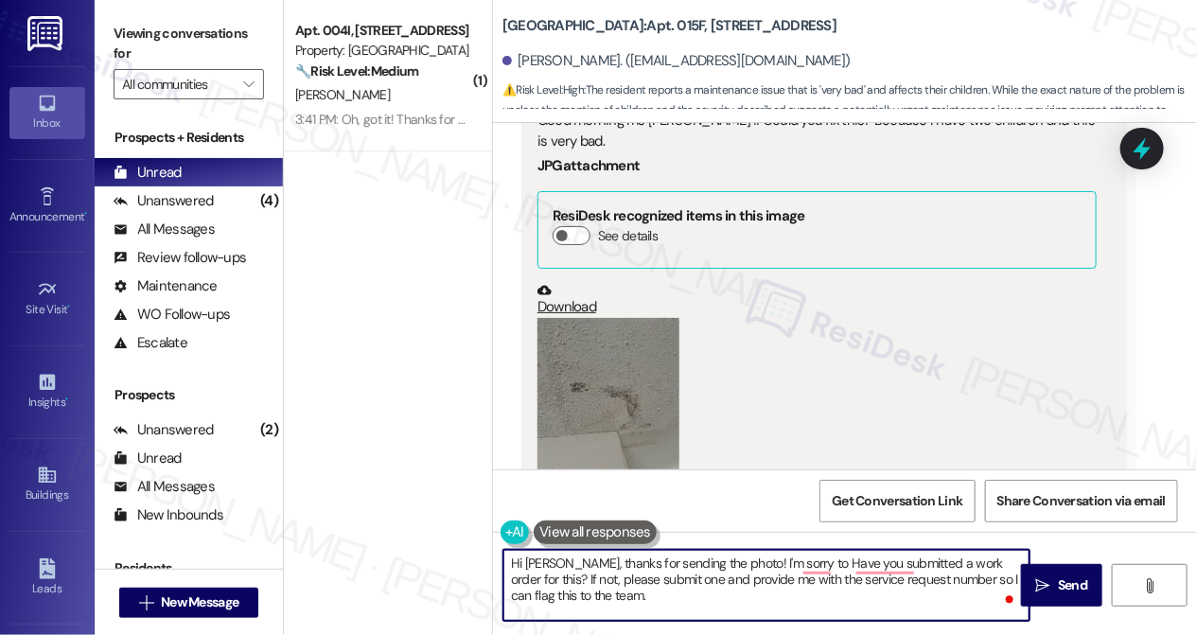
click at [615, 318] on button "Zoom image" at bounding box center [609, 412] width 142 height 189
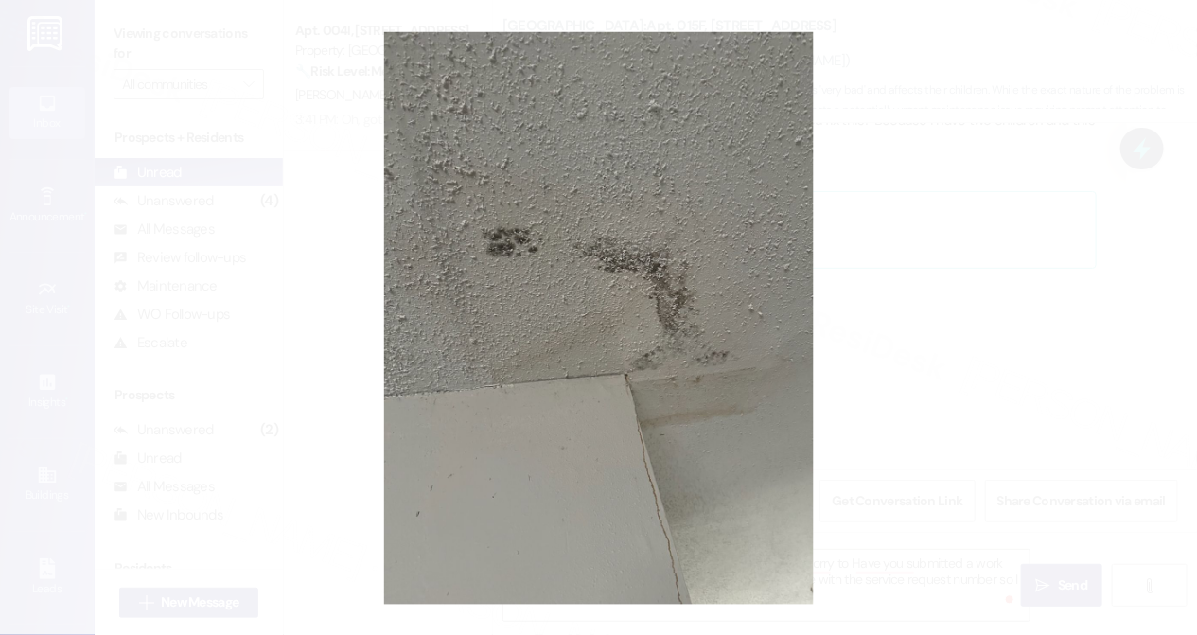
click at [931, 312] on button "Unzoom image" at bounding box center [598, 317] width 1197 height 635
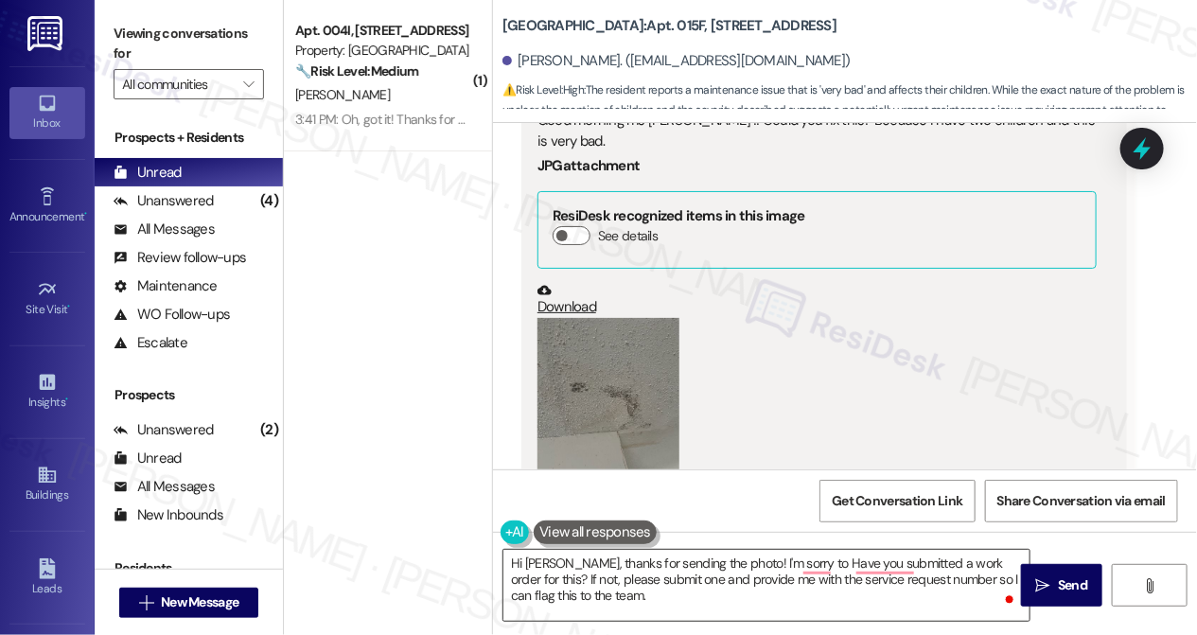
click at [803, 561] on textarea "Hi [PERSON_NAME], thanks for sending the photo! I'm sorry to Have you submitted…" at bounding box center [767, 585] width 526 height 71
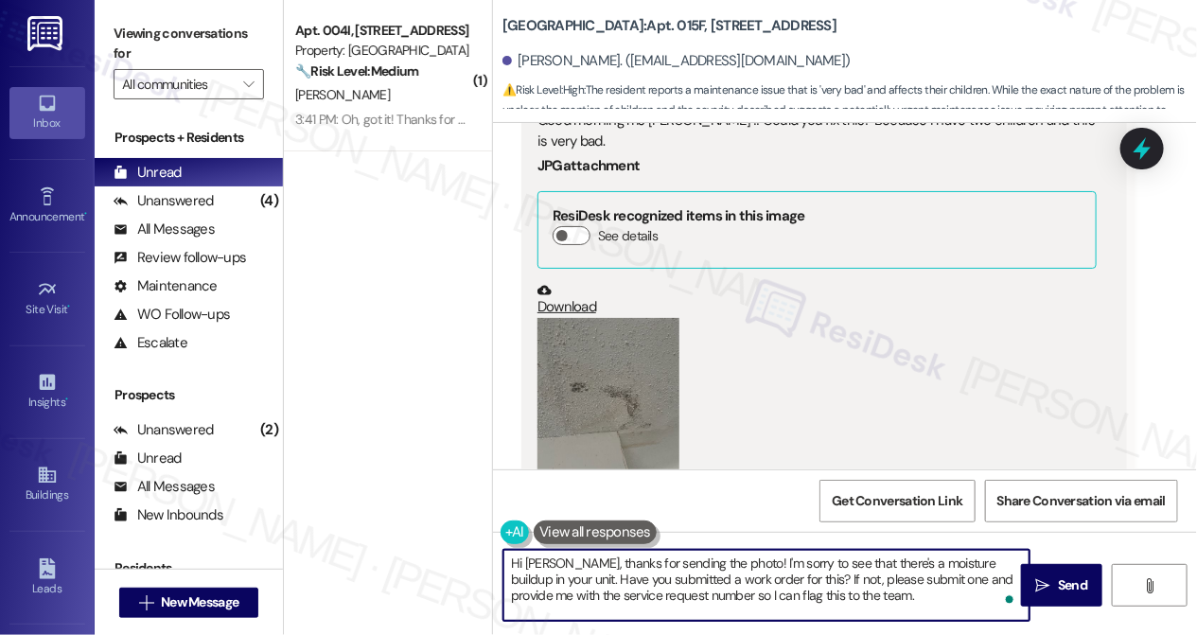
click at [821, 577] on textarea "Hi [PERSON_NAME], thanks for sending the photo! I'm sorry to see that there's a…" at bounding box center [767, 585] width 526 height 71
click at [885, 593] on textarea "Hi [PERSON_NAME], thanks for sending the photo! I'm sorry to see that there's a…" at bounding box center [767, 585] width 526 height 71
click at [658, 559] on textarea "Hi [PERSON_NAME], thanks for sending the photo! I'm sorry to see that there's a…" at bounding box center [767, 585] width 526 height 71
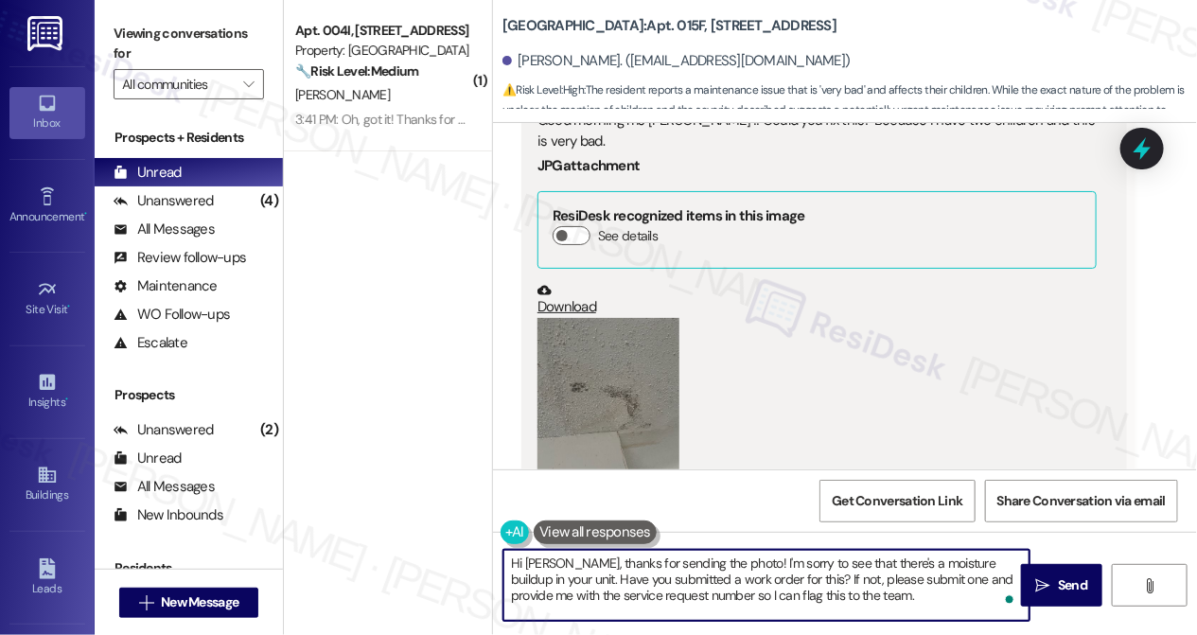
click at [658, 559] on textarea "Hi [PERSON_NAME], thanks for sending the photo! I'm sorry to see that there's a…" at bounding box center [767, 585] width 526 height 71
click at [631, 563] on textarea "Hi [PERSON_NAME], thanks for sending the photo! I'm sorry to see that there's a…" at bounding box center [767, 585] width 526 height 71
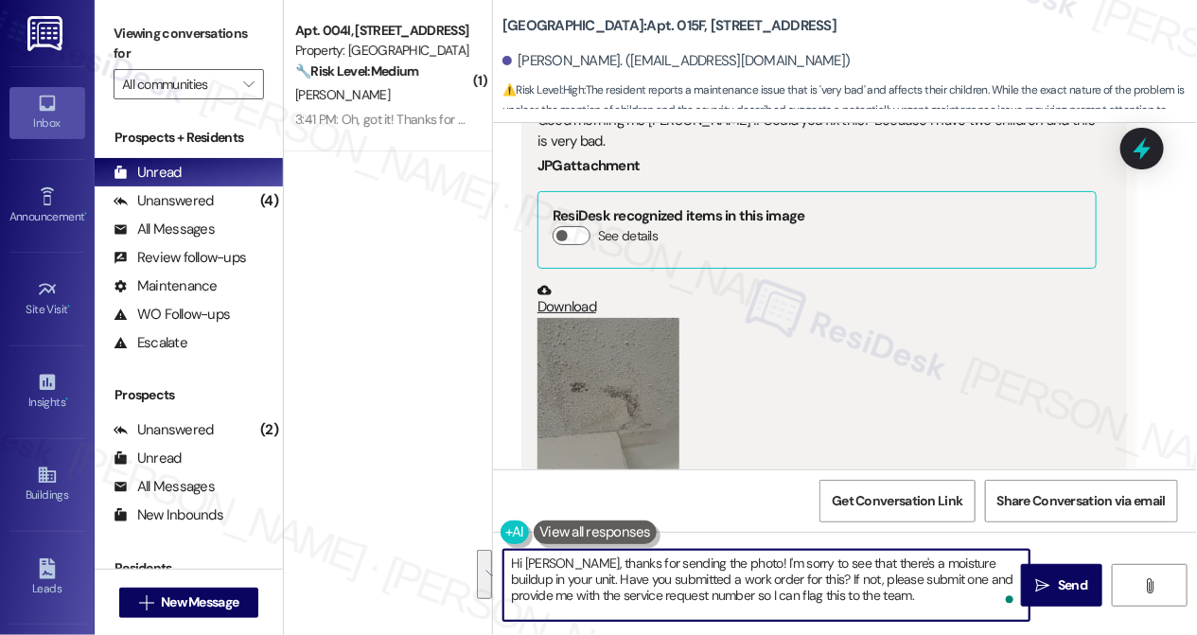
click at [715, 563] on textarea "Hi [PERSON_NAME], thanks for sending the photo! I'm sorry to see that there's a…" at bounding box center [767, 585] width 526 height 71
click at [873, 587] on textarea "Hi [PERSON_NAME], thanks for sending the photo! I'm sorry to see that there's a…" at bounding box center [767, 585] width 526 height 71
click at [930, 599] on textarea "Hi [PERSON_NAME], thanks for sending the photo! I'm sorry to see that there's a…" at bounding box center [767, 585] width 526 height 71
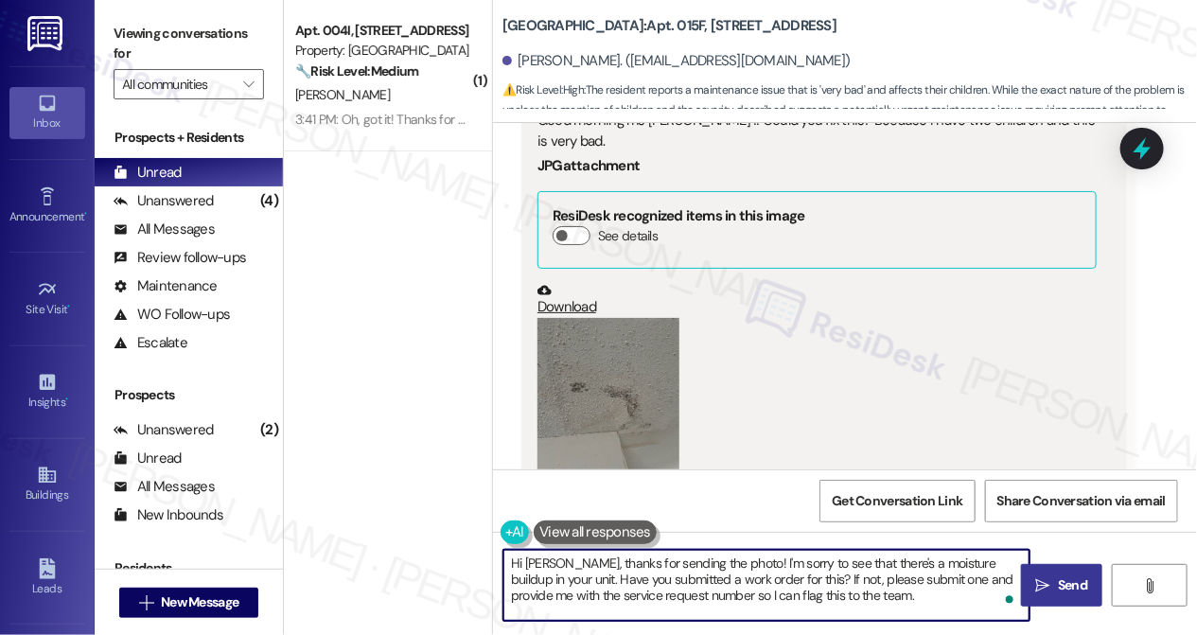
type textarea "Hi [PERSON_NAME], thanks for sending the photo! I'm sorry to see that there's a…"
click at [1045, 580] on icon "" at bounding box center [1043, 585] width 14 height 15
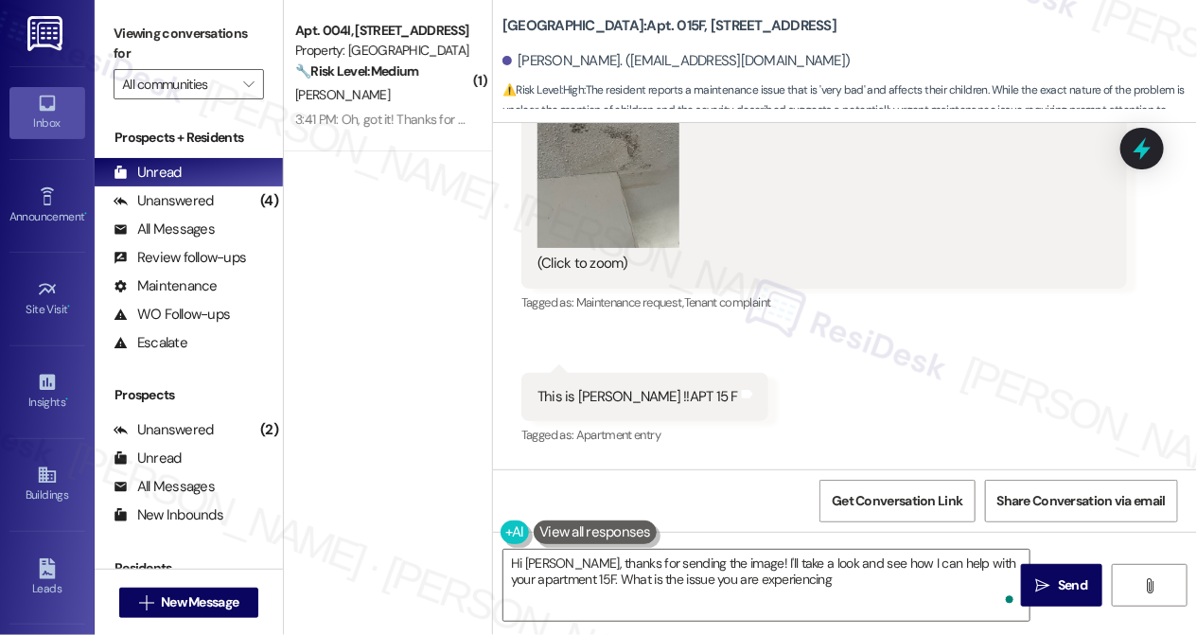
type textarea "Hi [PERSON_NAME], thanks for sending the image! I'll take a look and see how I …"
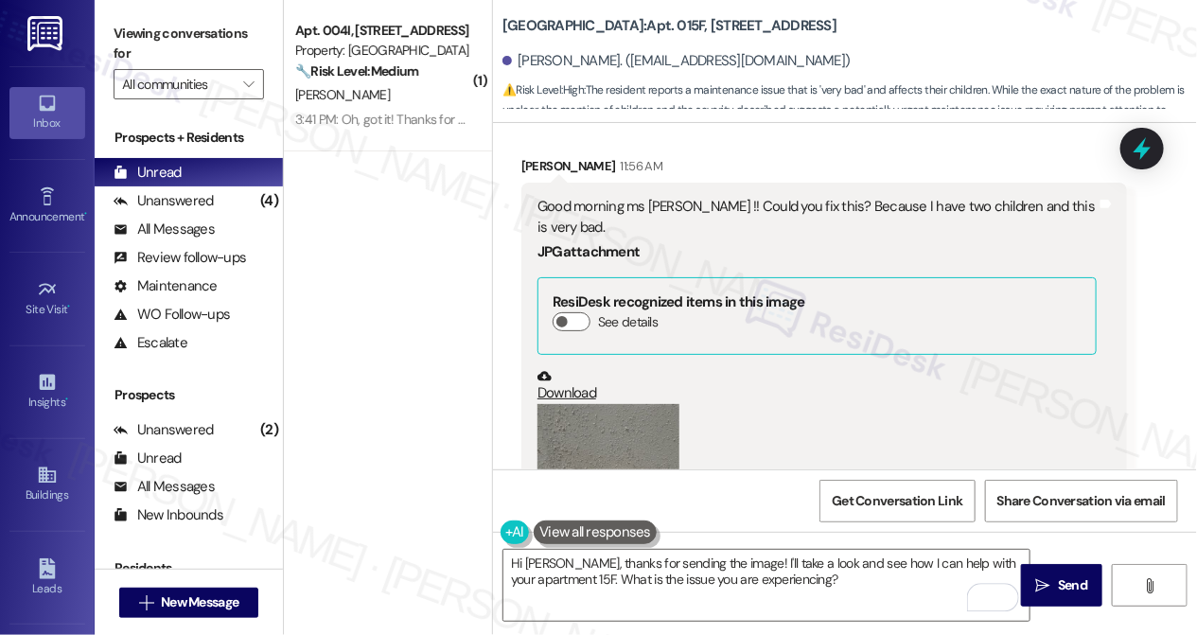
scroll to position [1969, 0]
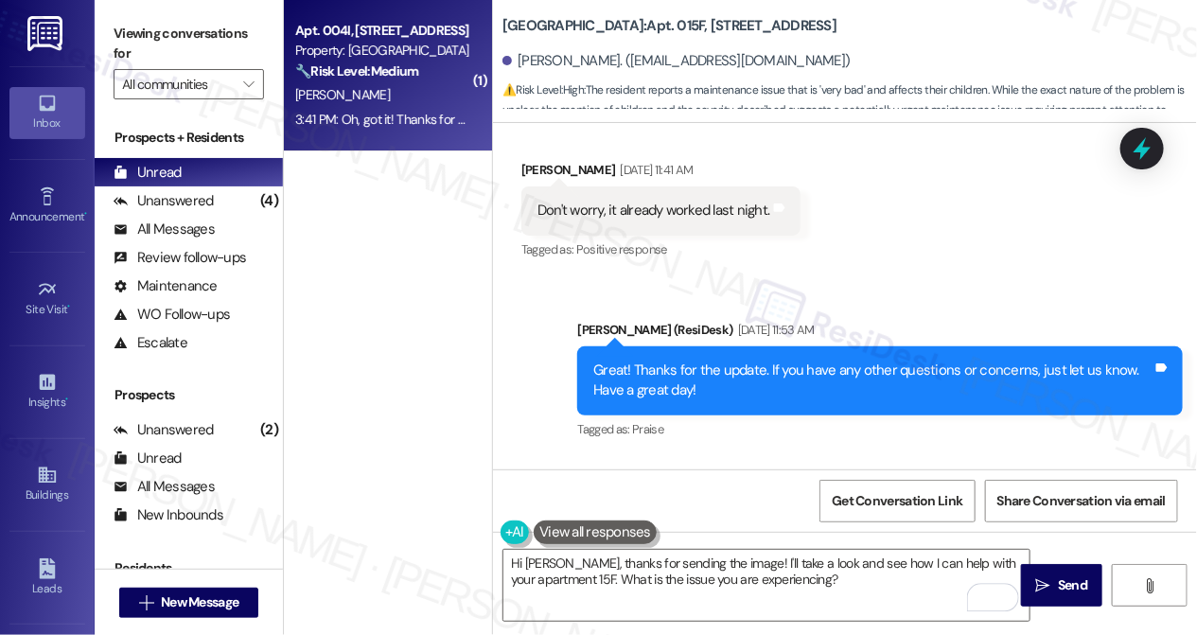
click at [327, 91] on span "[PERSON_NAME]" at bounding box center [342, 94] width 95 height 17
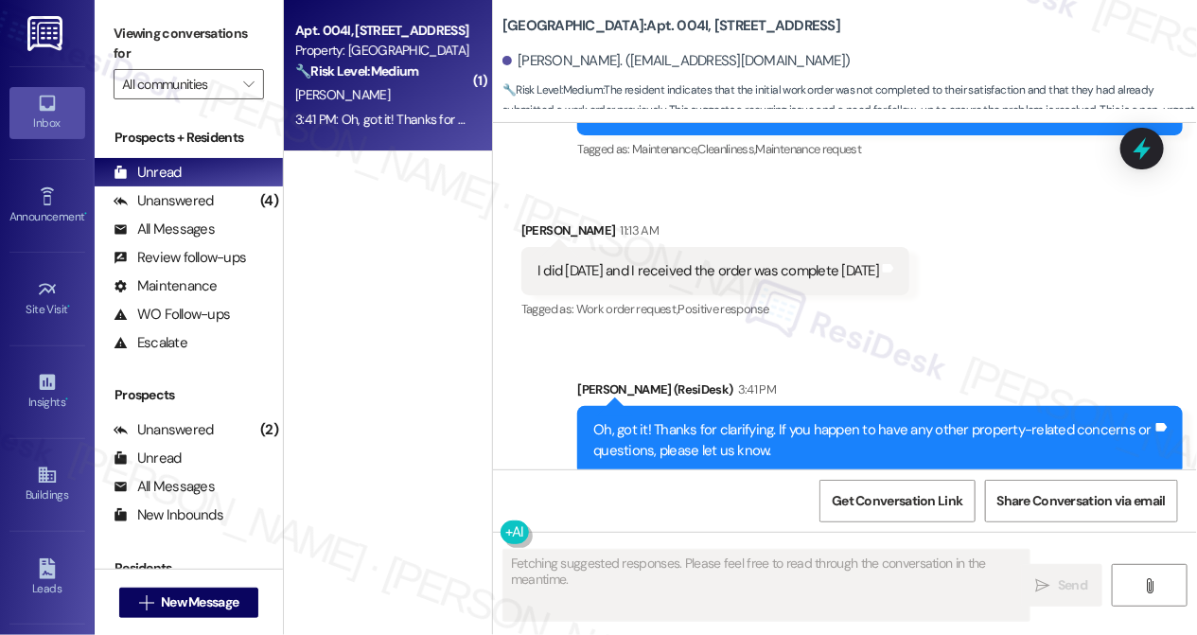
scroll to position [1098, 0]
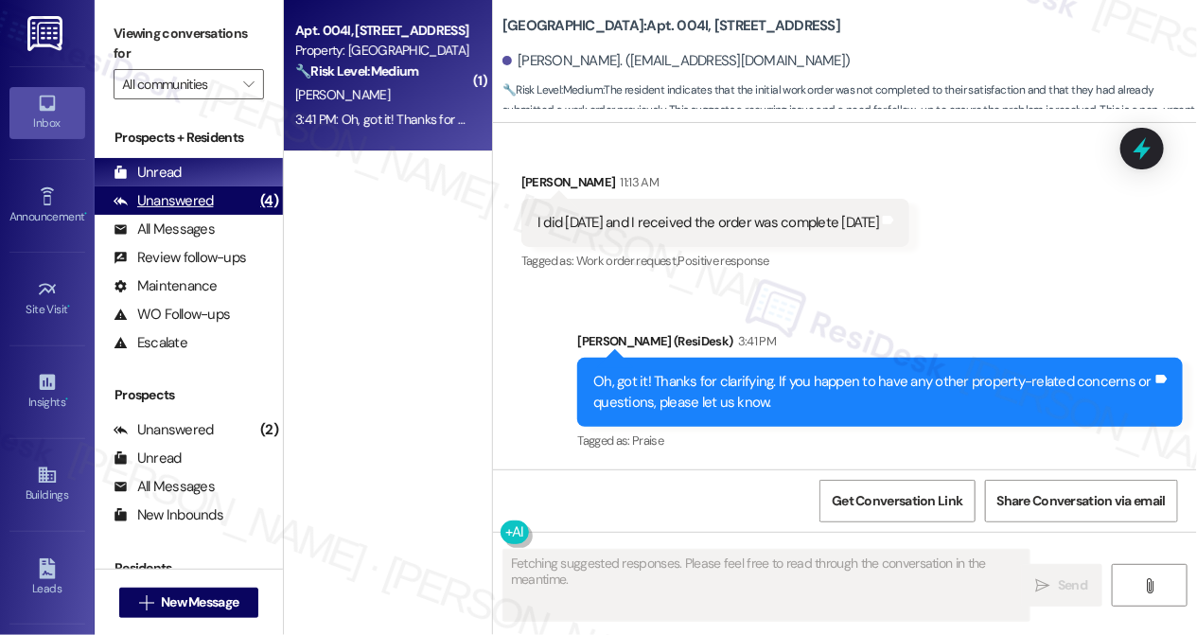
click at [241, 211] on div "Unanswered (4)" at bounding box center [189, 200] width 188 height 28
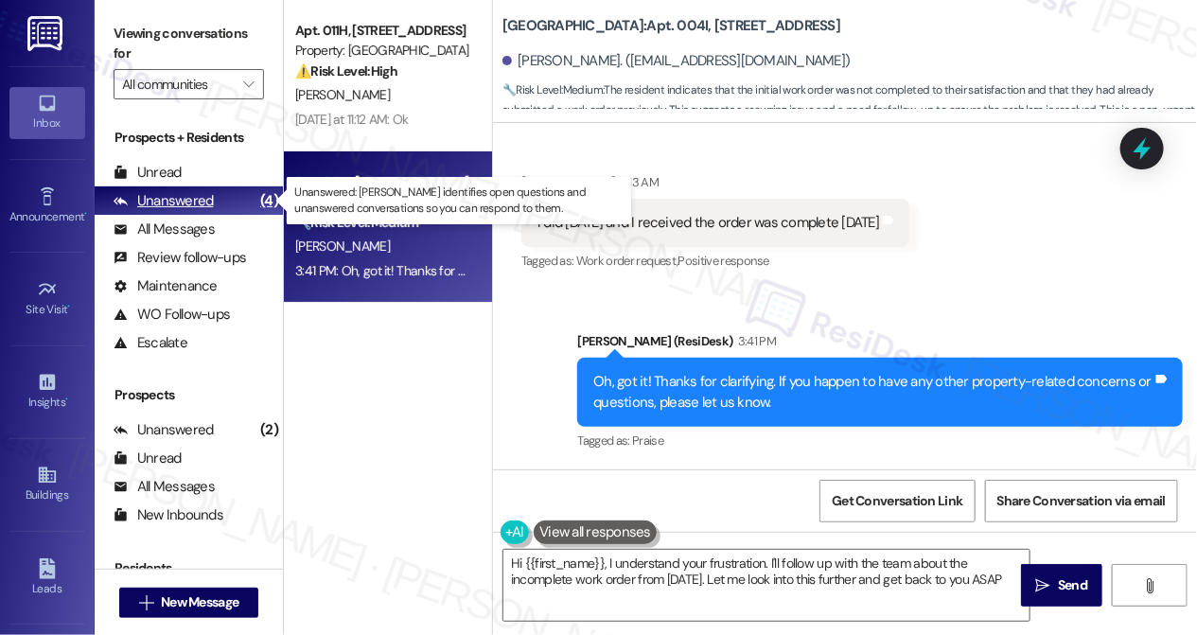
type textarea "Hi {{first_name}}, I understand your frustration. I'll follow up with the team …"
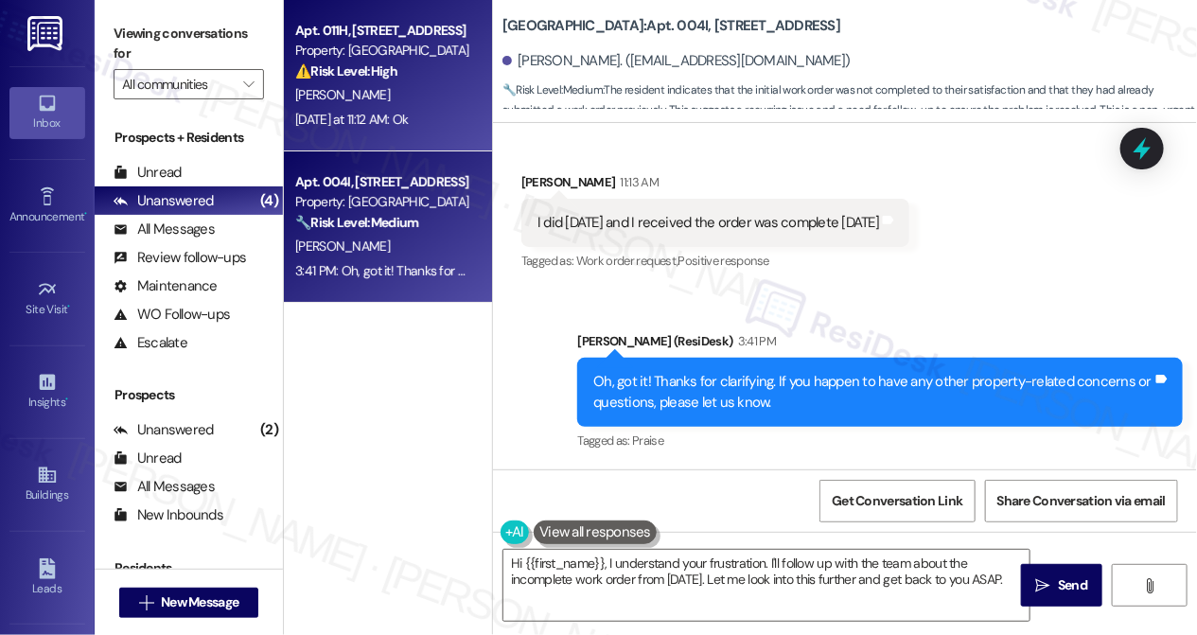
click at [373, 106] on div "[PERSON_NAME]" at bounding box center [382, 95] width 179 height 24
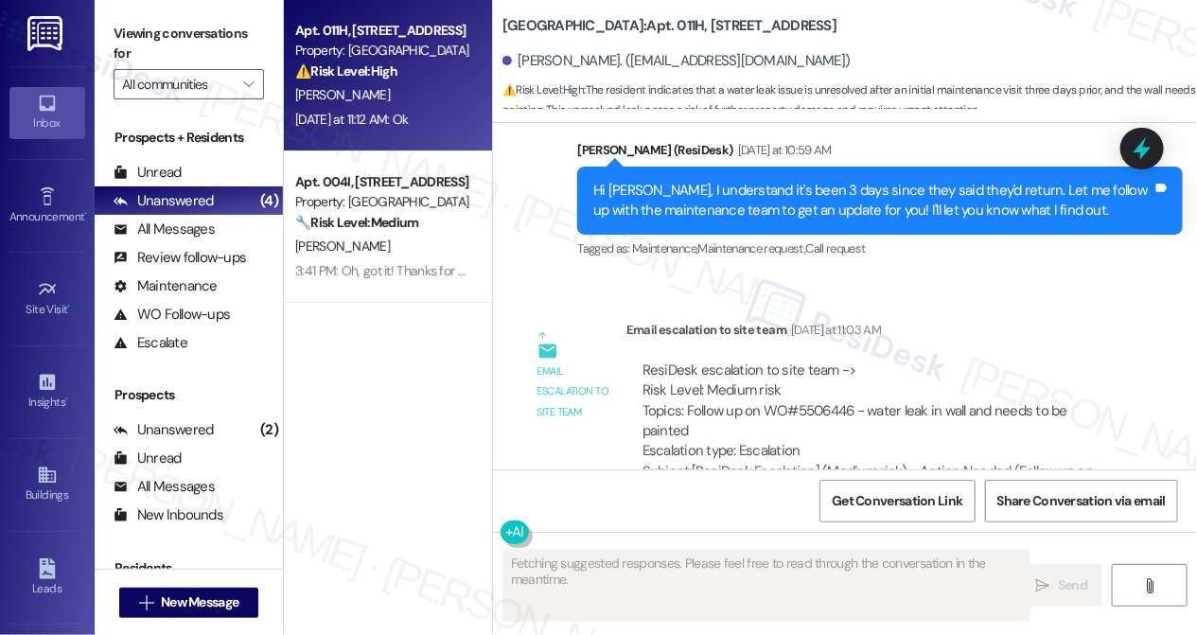
scroll to position [8047, 0]
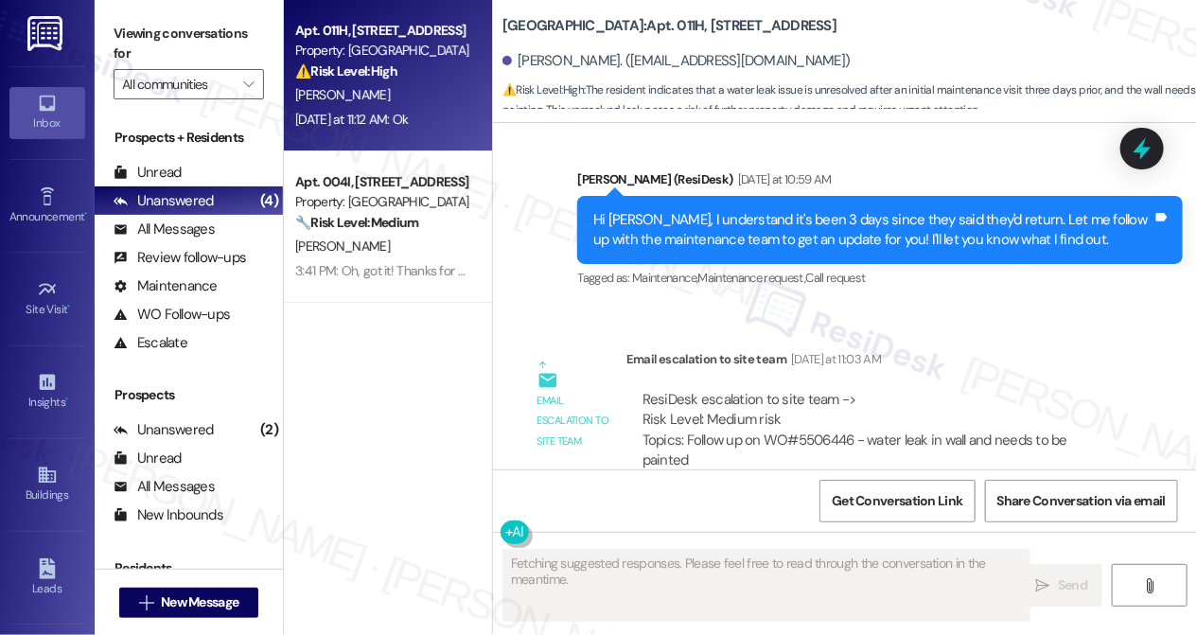
drag, startPoint x: 833, startPoint y: 242, endPoint x: 903, endPoint y: 244, distance: 70.1
click at [903, 335] on div "Email escalation to site team Email escalation to site team [DATE] at 11:03 AM …" at bounding box center [824, 457] width 634 height 245
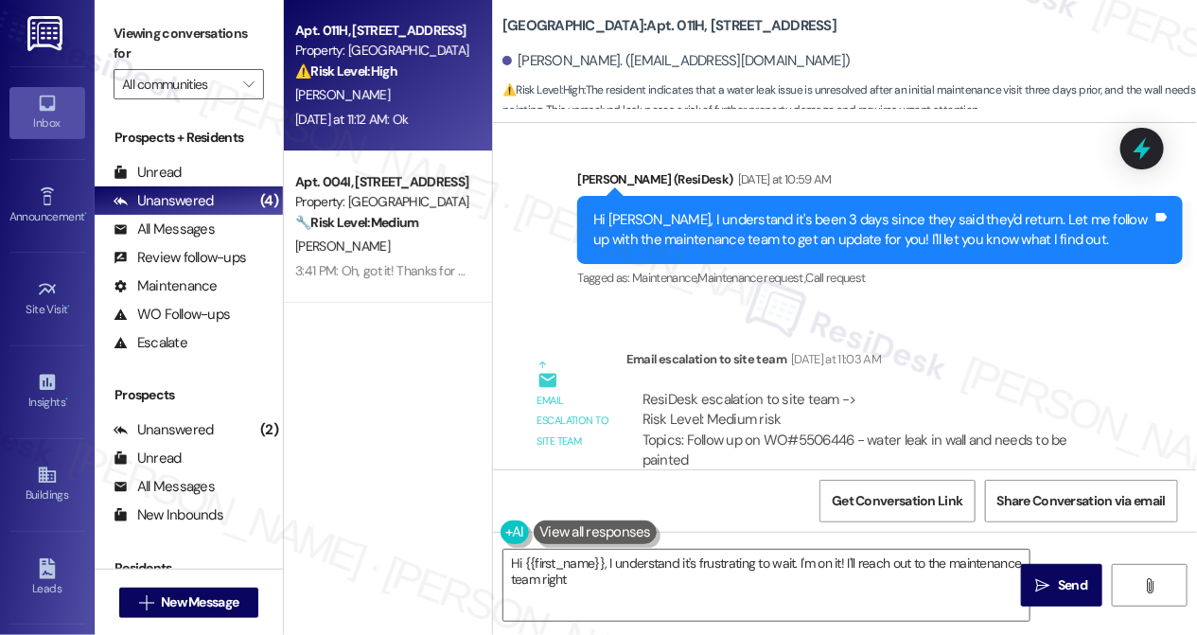
scroll to position [8218, 0]
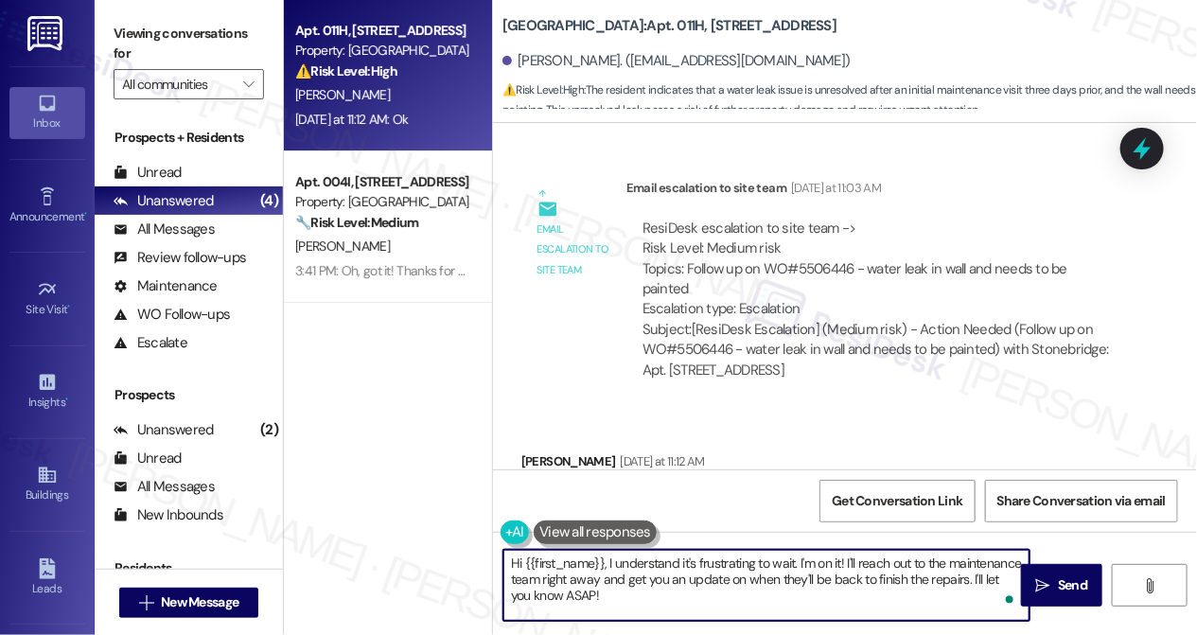
drag, startPoint x: 600, startPoint y: 594, endPoint x: 513, endPoint y: 555, distance: 95.7
click at [515, 555] on textarea "Hi {{first_name}}, I understand it's frustrating to wait. I'm on it! I'll reach…" at bounding box center [767, 585] width 526 height 71
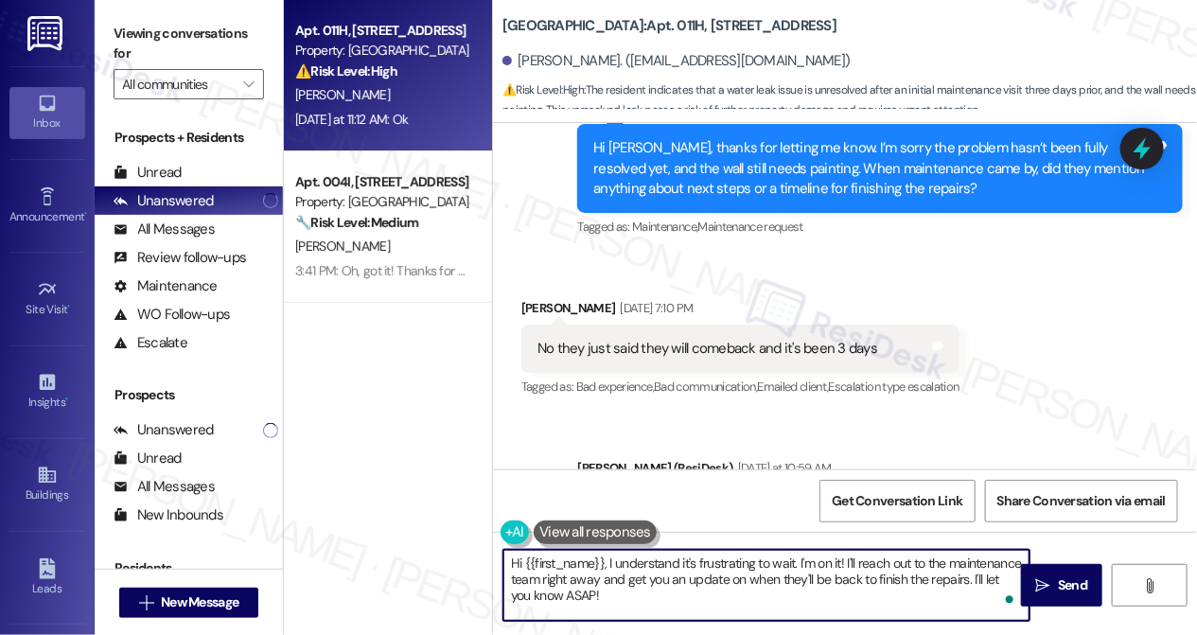
scroll to position [7615, 0]
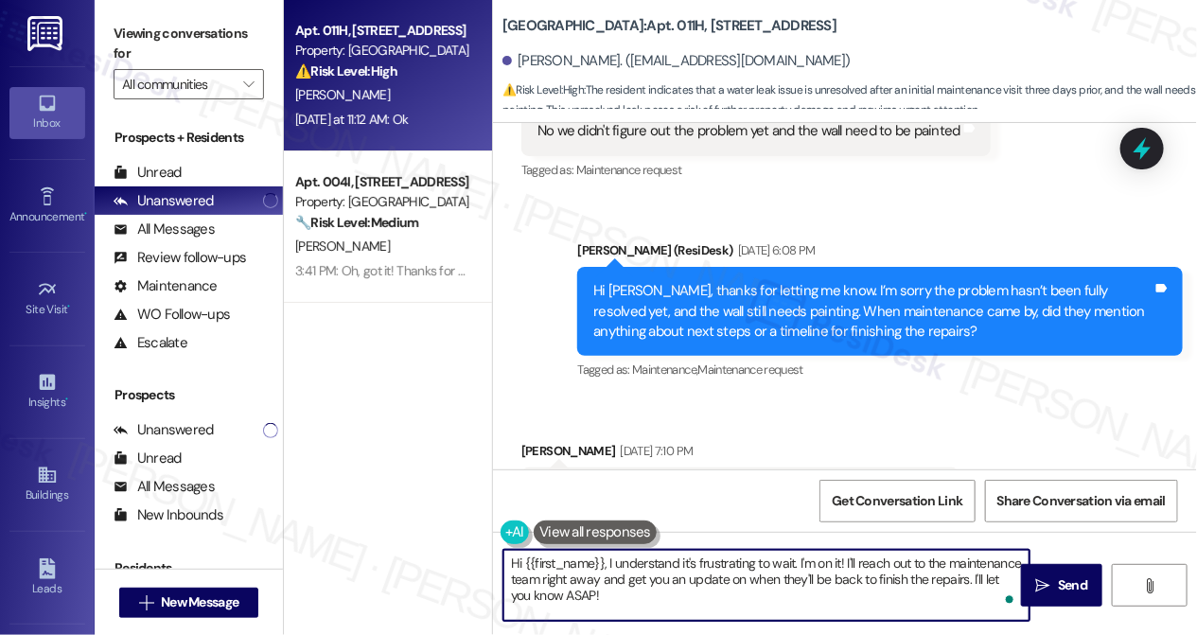
click at [646, 482] on div "No they just said they will comeback and it's been 3 days" at bounding box center [708, 492] width 340 height 20
click at [645, 482] on div "No they just said they will comeback and it's been 3 days" at bounding box center [708, 492] width 340 height 20
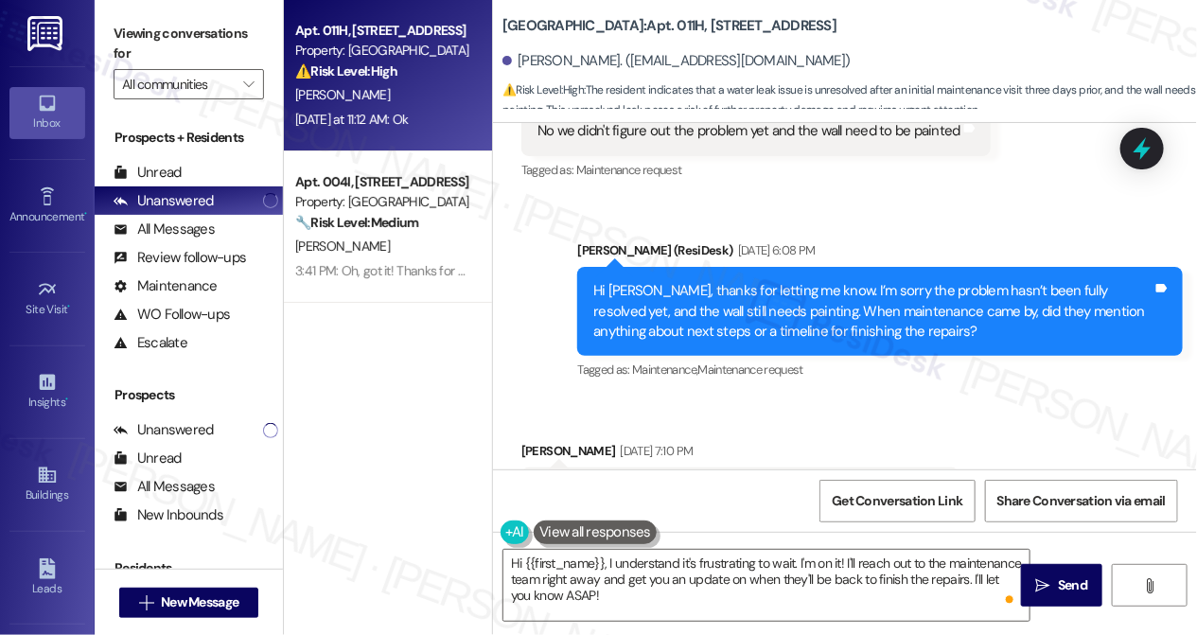
click at [645, 482] on div "No they just said they will comeback and it's been 3 days" at bounding box center [708, 492] width 340 height 20
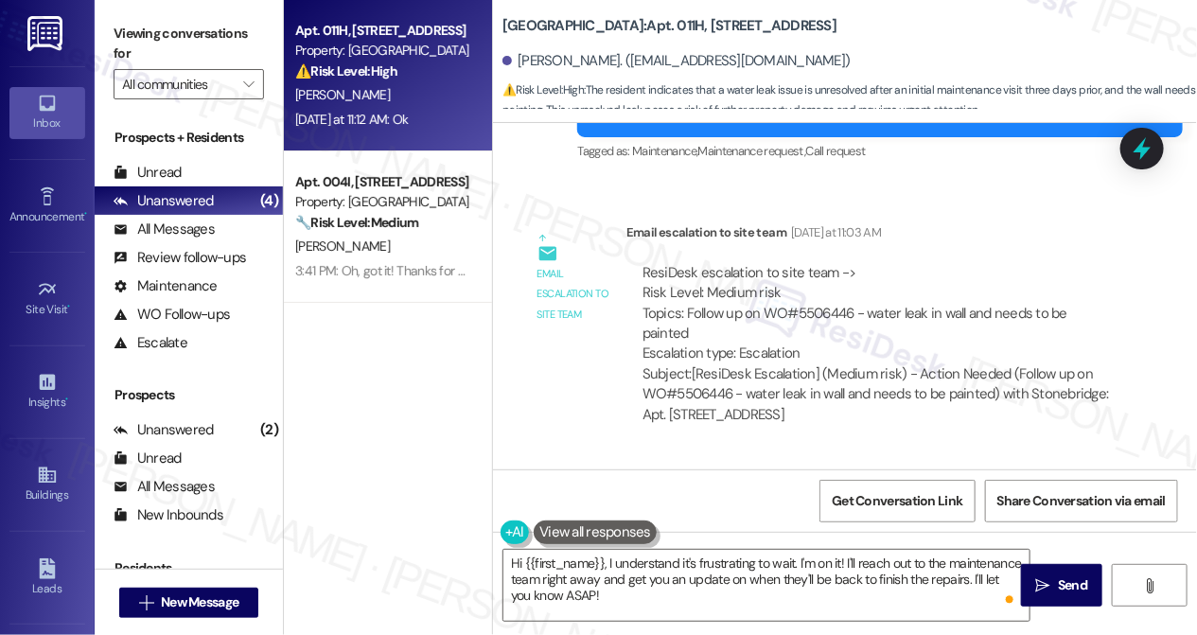
scroll to position [8132, 0]
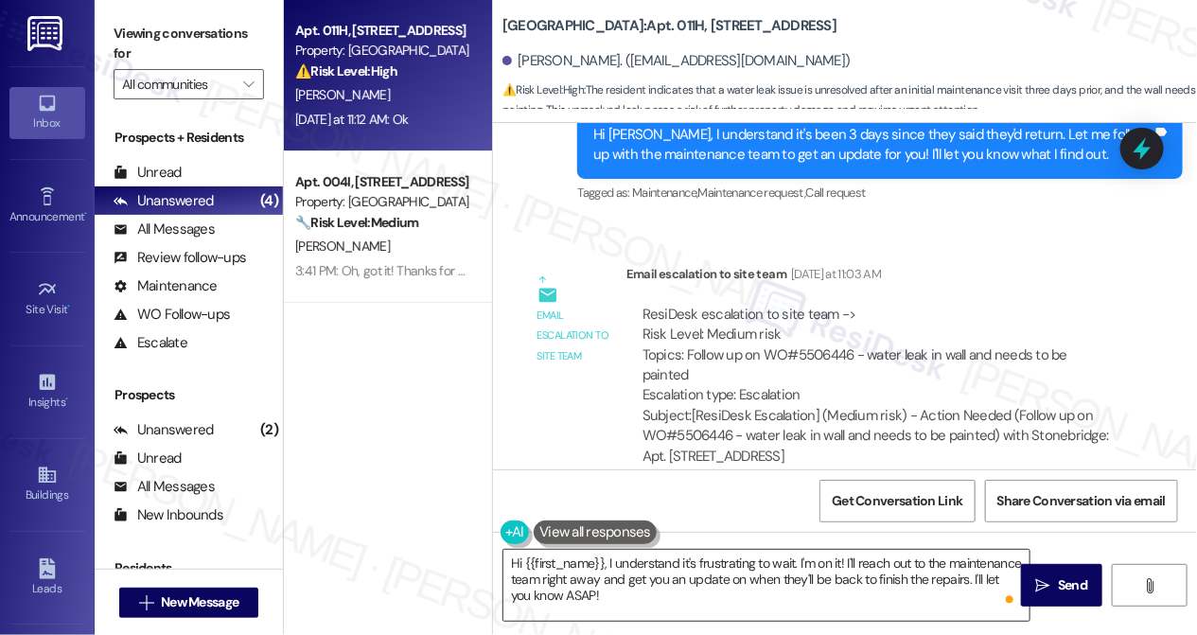
click at [589, 563] on textarea "Hi {{first_name}}, I understand it's frustrating to wait. I'm on it! I'll reach…" at bounding box center [767, 585] width 526 height 71
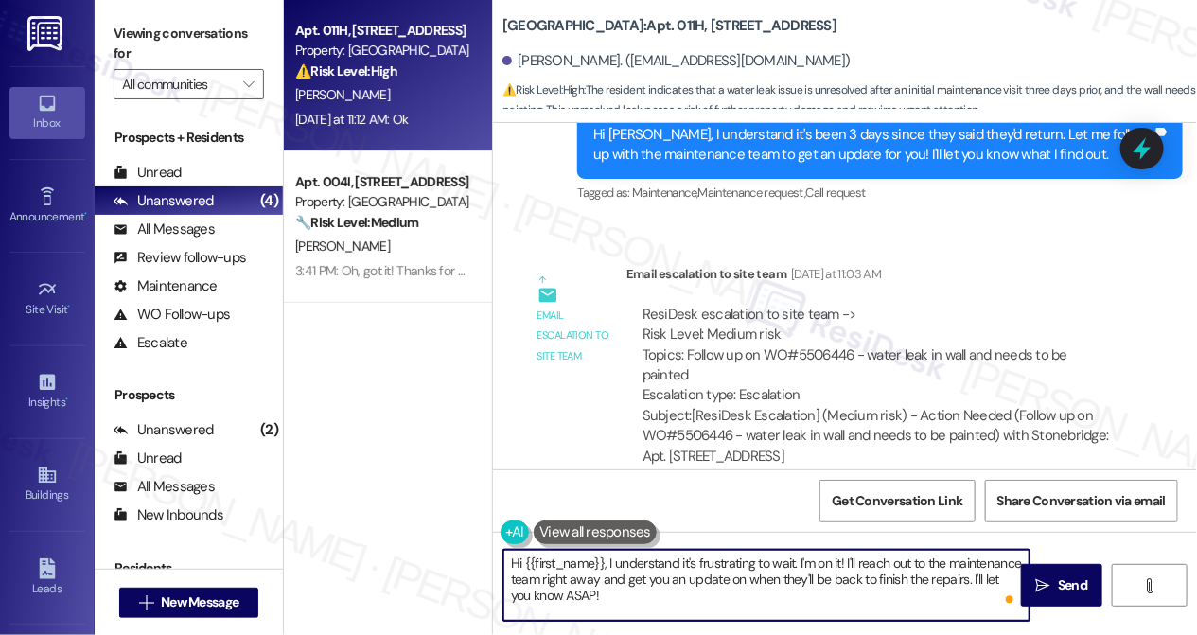
click at [589, 563] on textarea "Hi {{first_name}}, I understand it's frustrating to wait. I'm on it! I'll reach…" at bounding box center [767, 585] width 526 height 71
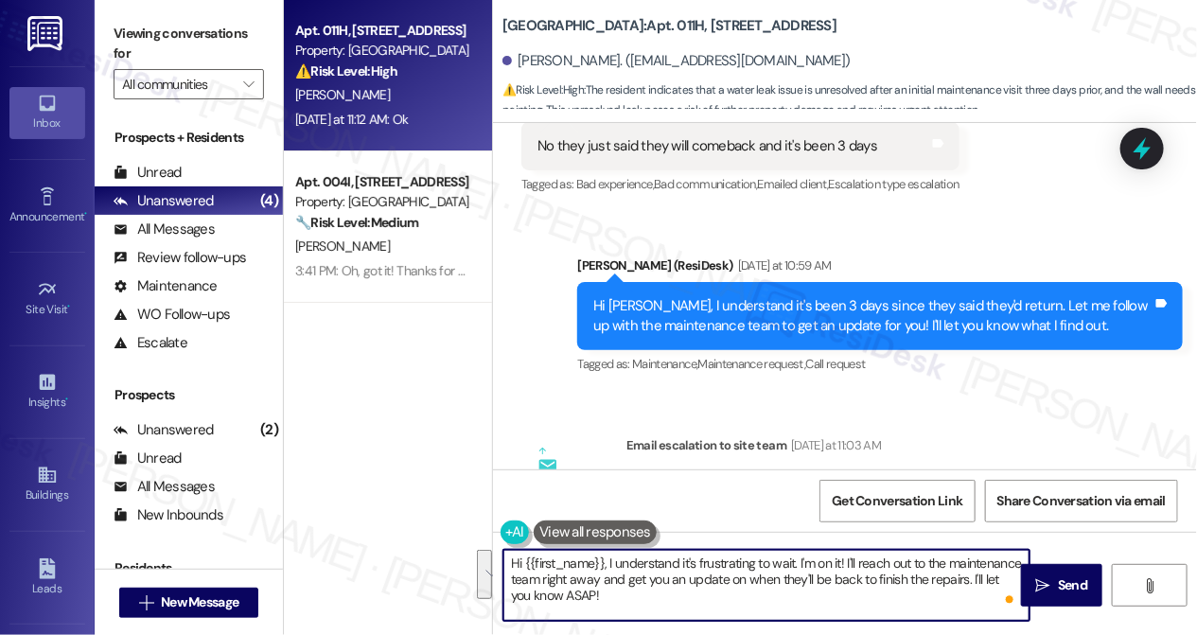
scroll to position [7959, 0]
click at [848, 297] on div "Hi [PERSON_NAME], I understand it's been 3 days since they said they'd return. …" at bounding box center [872, 317] width 559 height 41
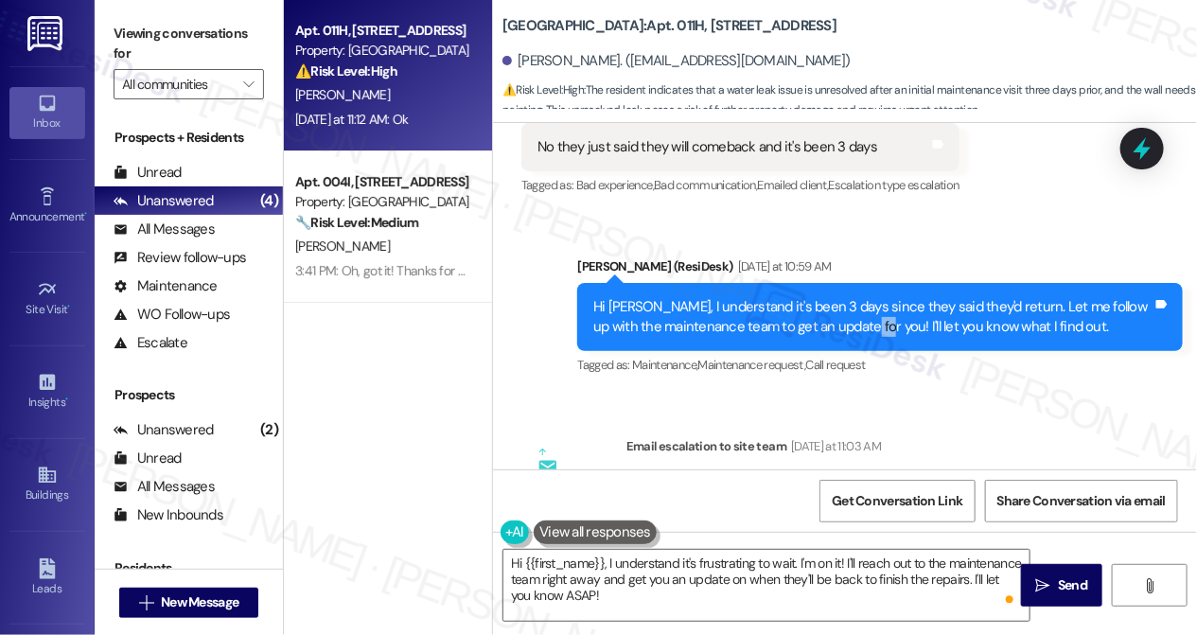
click at [848, 297] on div "Hi [PERSON_NAME], I understand it's been 3 days since they said they'd return. …" at bounding box center [872, 317] width 559 height 41
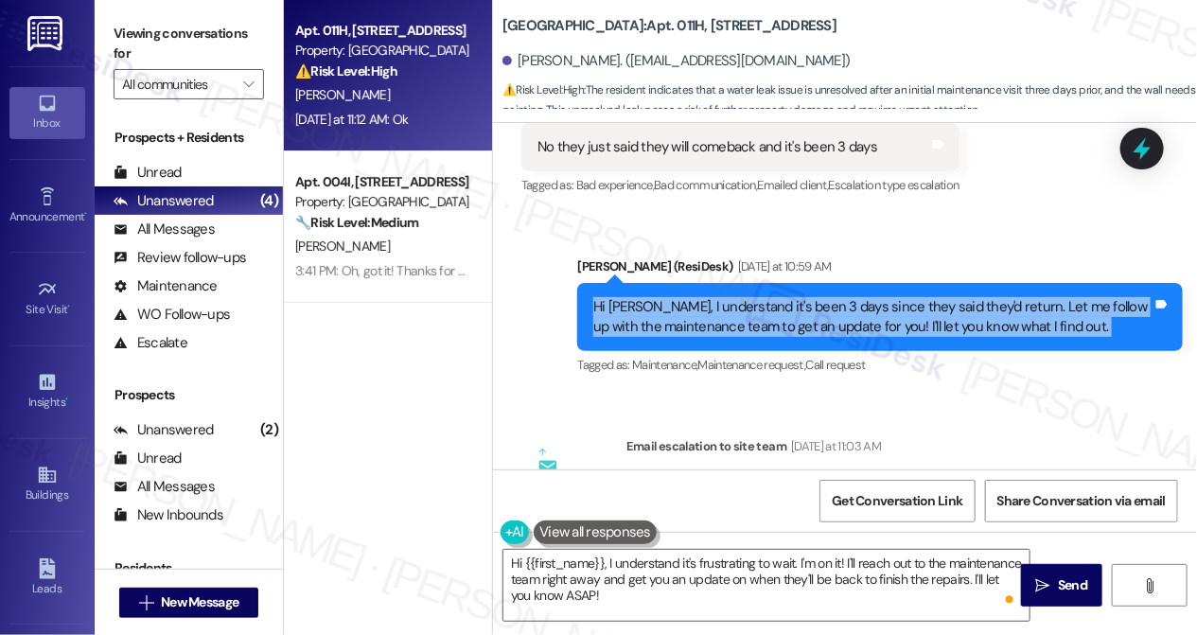
click at [848, 297] on div "Hi [PERSON_NAME], I understand it's been 3 days since they said they'd return. …" at bounding box center [872, 317] width 559 height 41
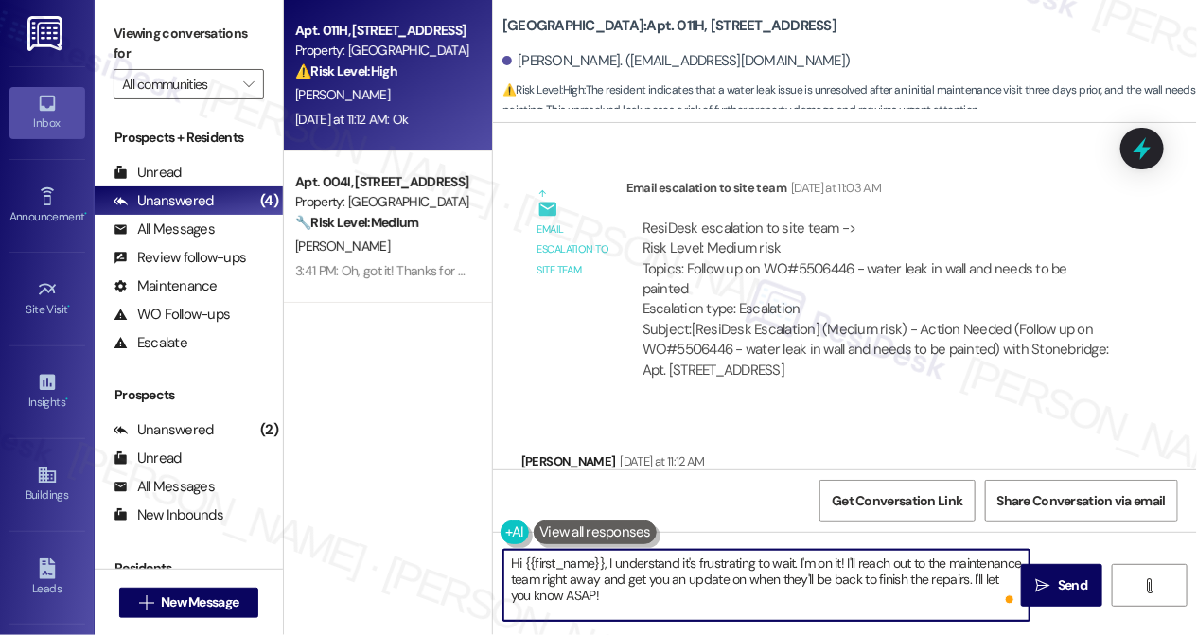
click at [608, 570] on textarea "Hi {{first_name}}, I understand it's frustrating to wait. I'm on it! I'll reach…" at bounding box center [767, 585] width 526 height 71
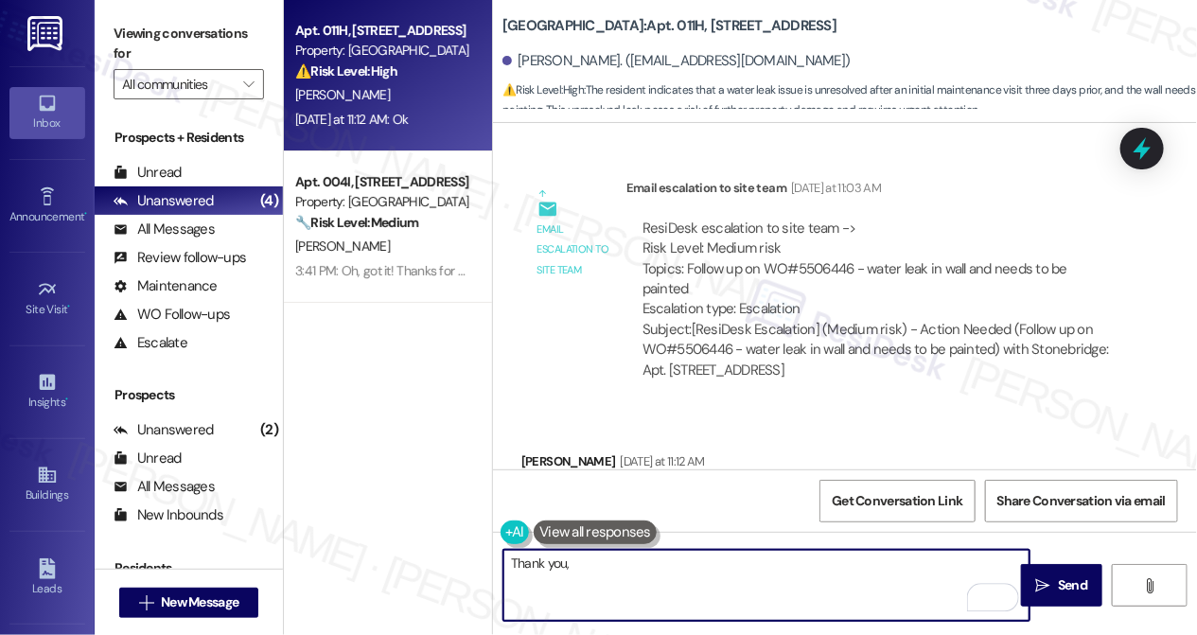
type textarea "Thank you,"
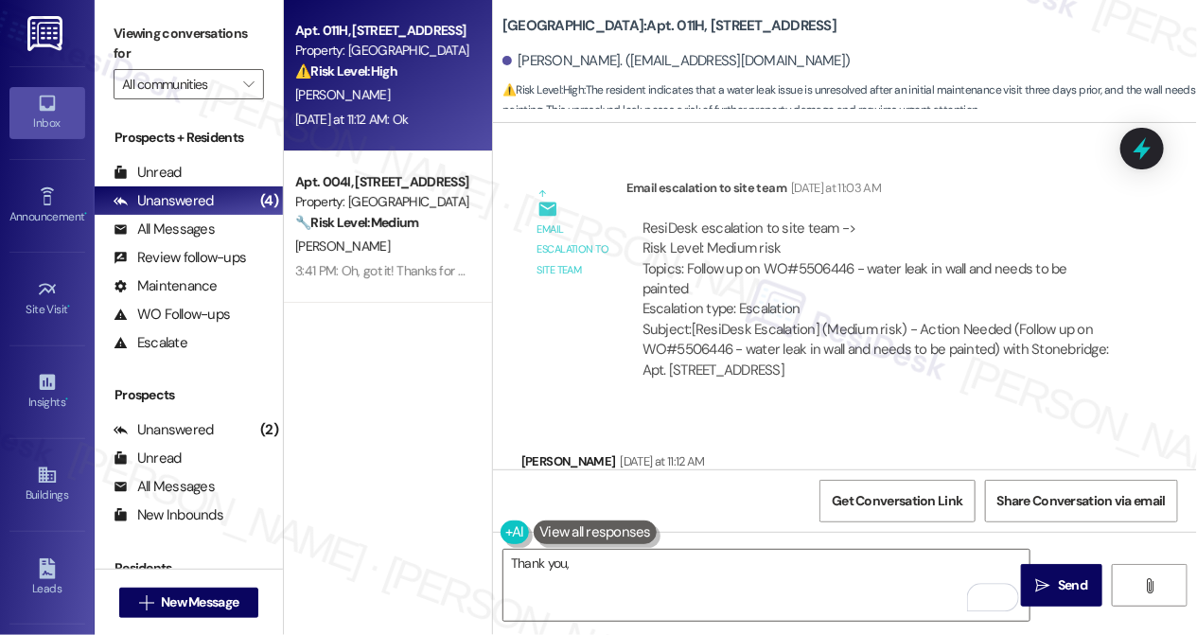
click at [537, 451] on div "[PERSON_NAME] [DATE] at 11:12 AM" at bounding box center [614, 464] width 184 height 27
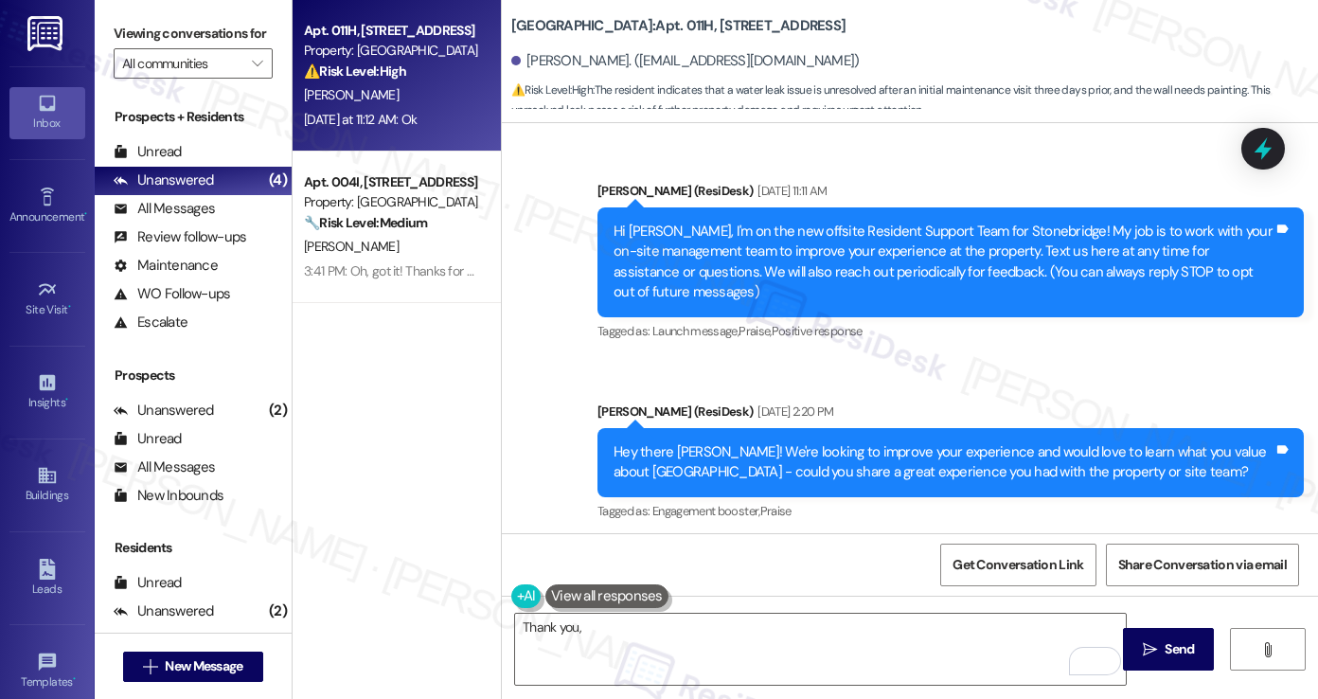
scroll to position [8072, 0]
